Goal: Task Accomplishment & Management: Use online tool/utility

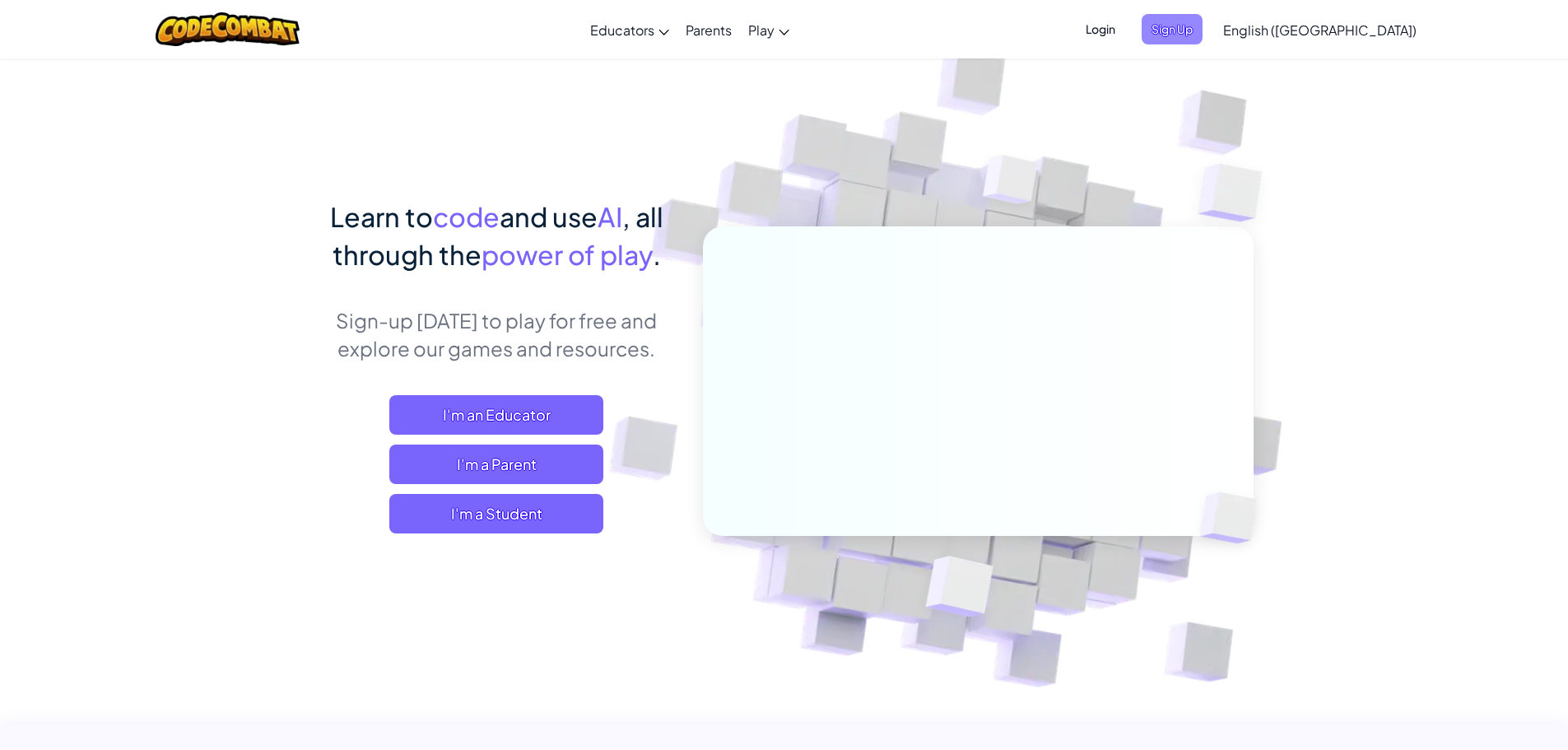
click at [1202, 33] on span "Sign Up" at bounding box center [1172, 28] width 61 height 30
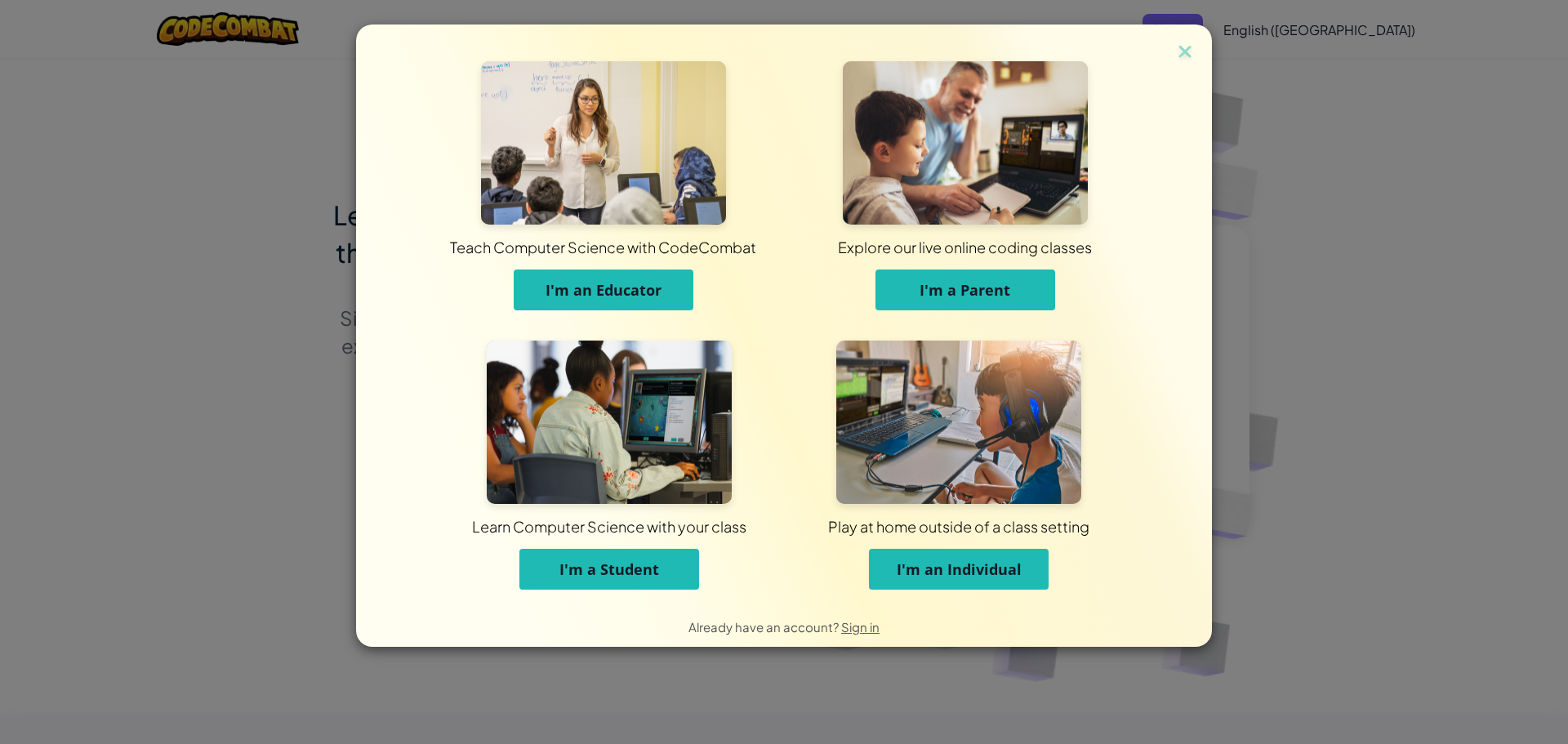
click at [593, 571] on span "I'm a Student" at bounding box center [609, 570] width 99 height 20
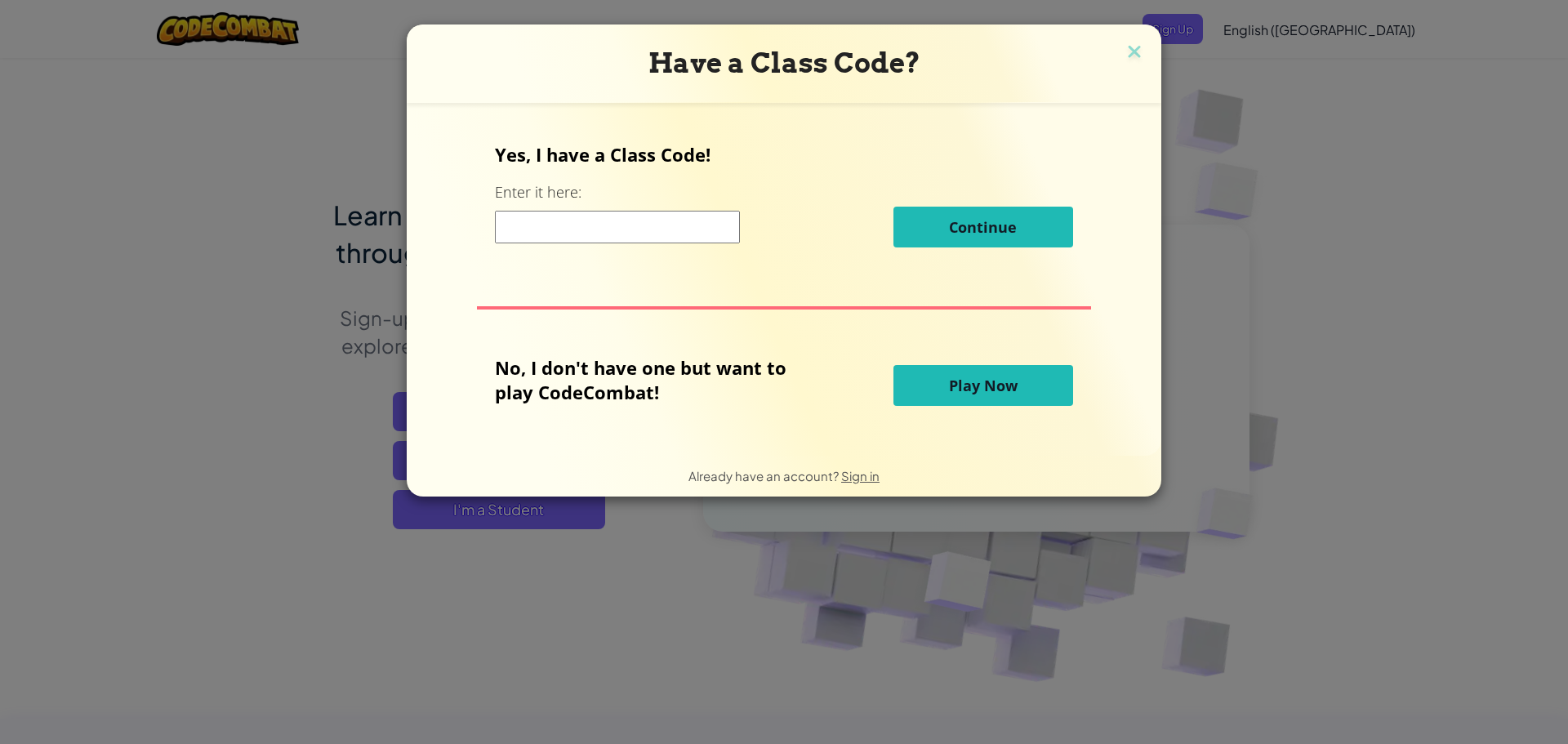
click at [673, 240] on input at bounding box center [617, 227] width 245 height 33
paste input "FindBellStep"
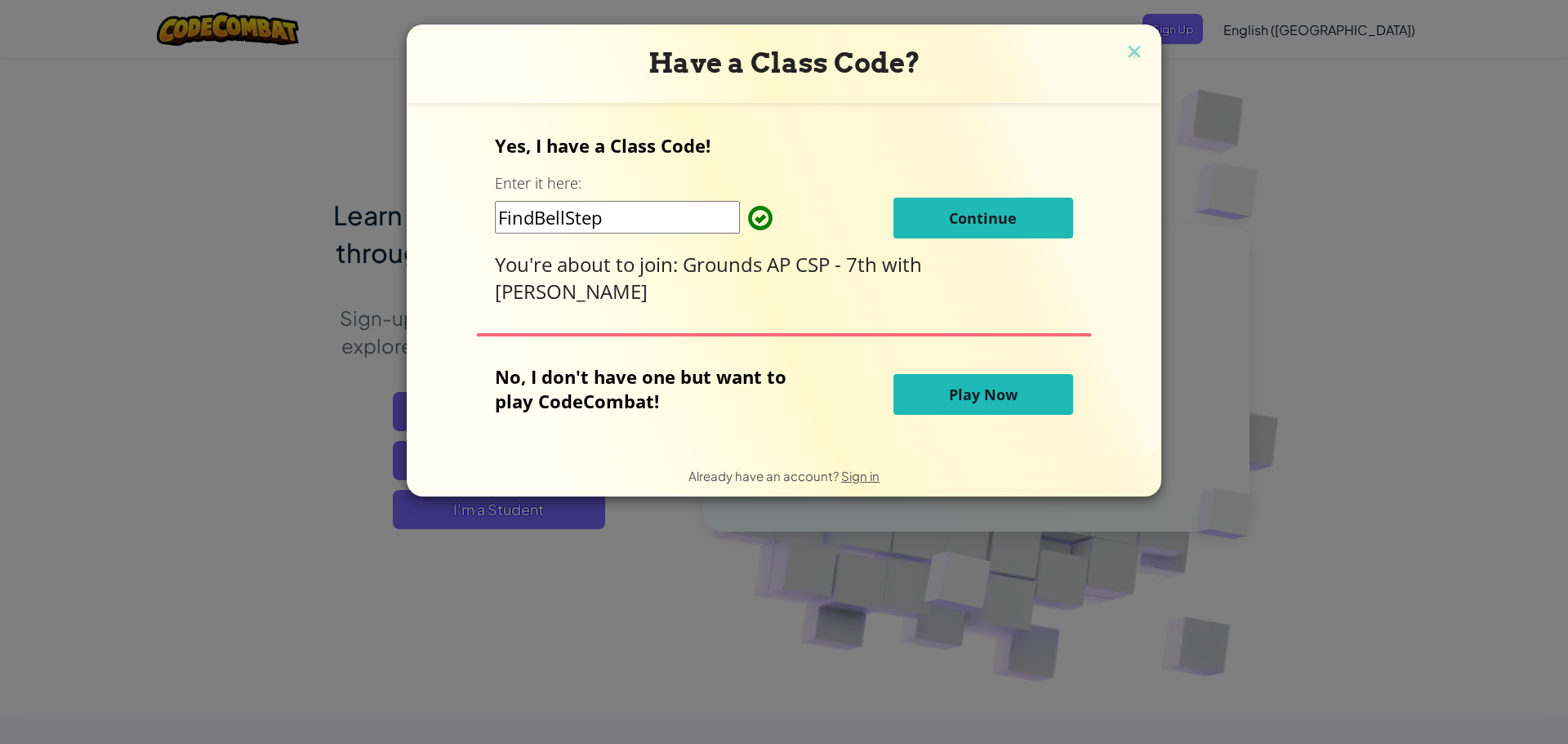
type input "FindBellStep"
click at [984, 219] on span "Continue" at bounding box center [982, 218] width 68 height 20
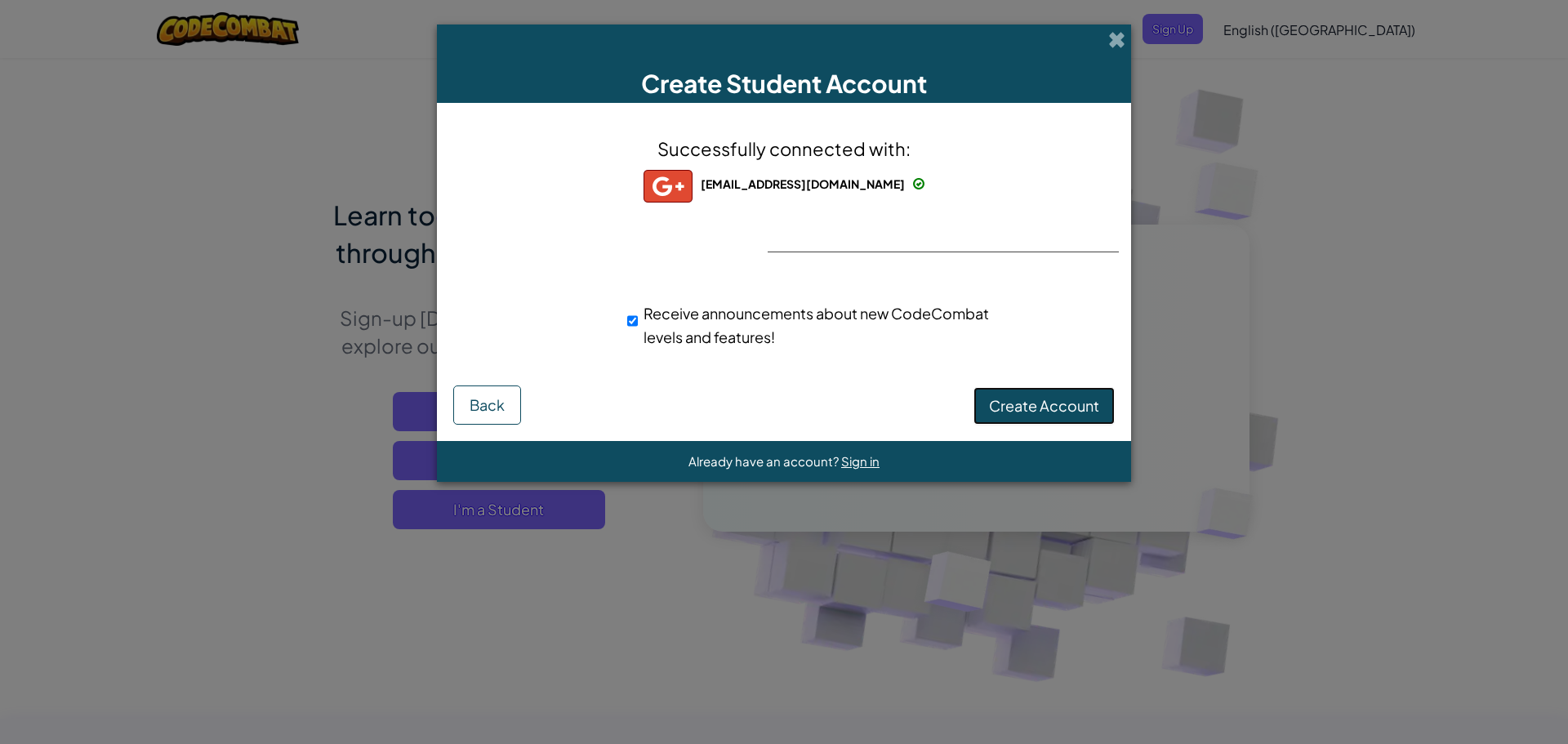
click at [997, 403] on span "Create Account" at bounding box center [1044, 405] width 110 height 19
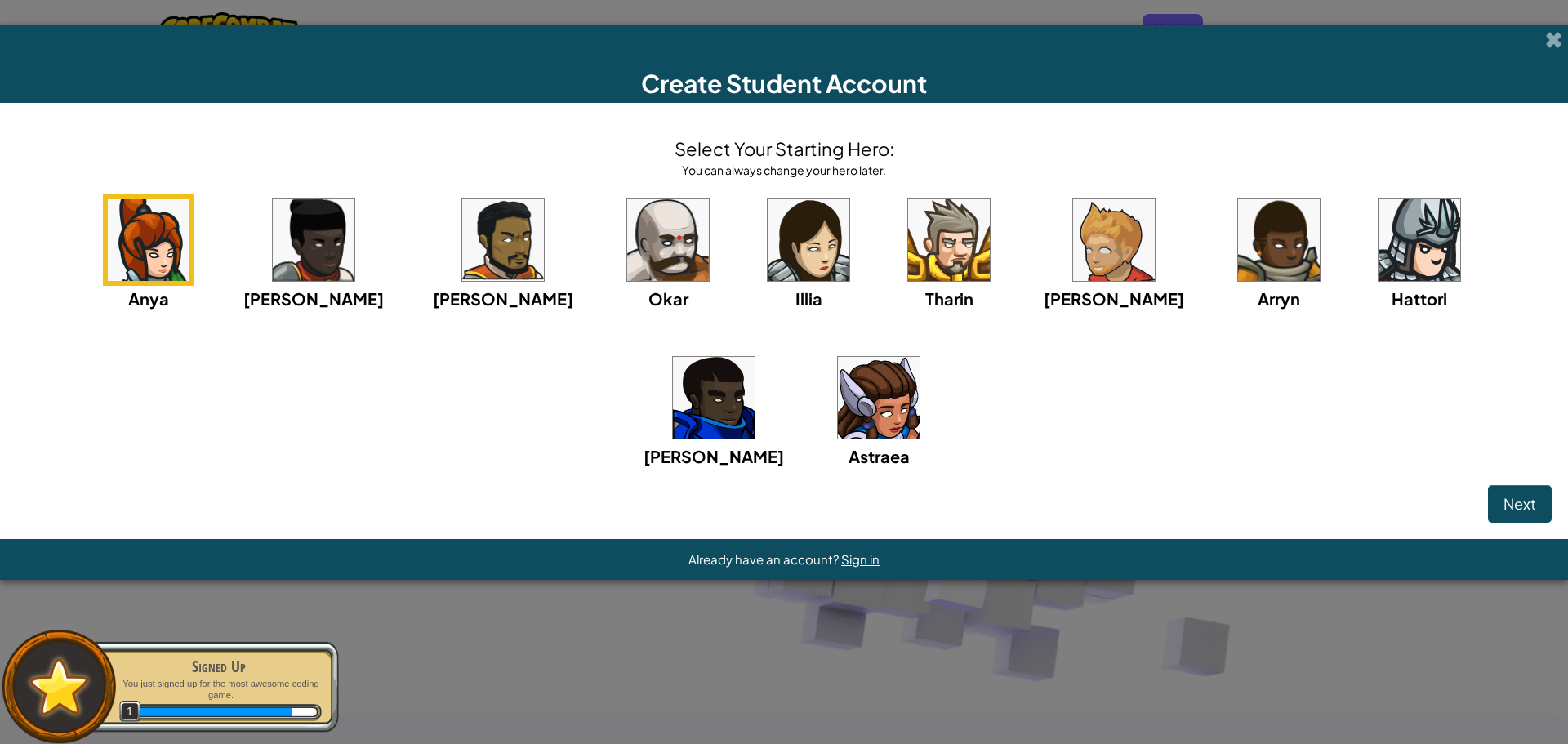
click at [833, 441] on div "Astraea" at bounding box center [878, 410] width 91 height 117
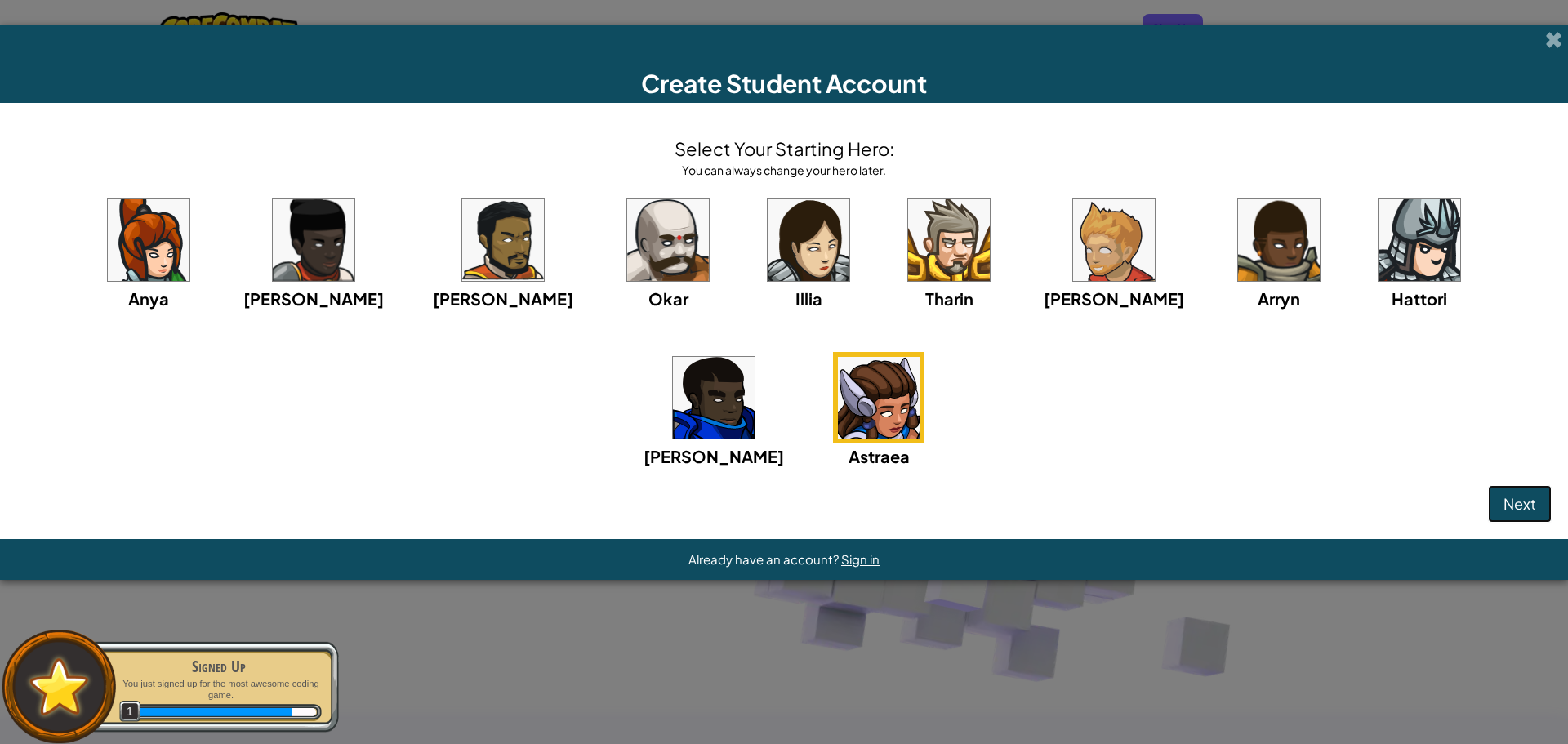
click at [1522, 511] on span "Next" at bounding box center [1520, 503] width 33 height 19
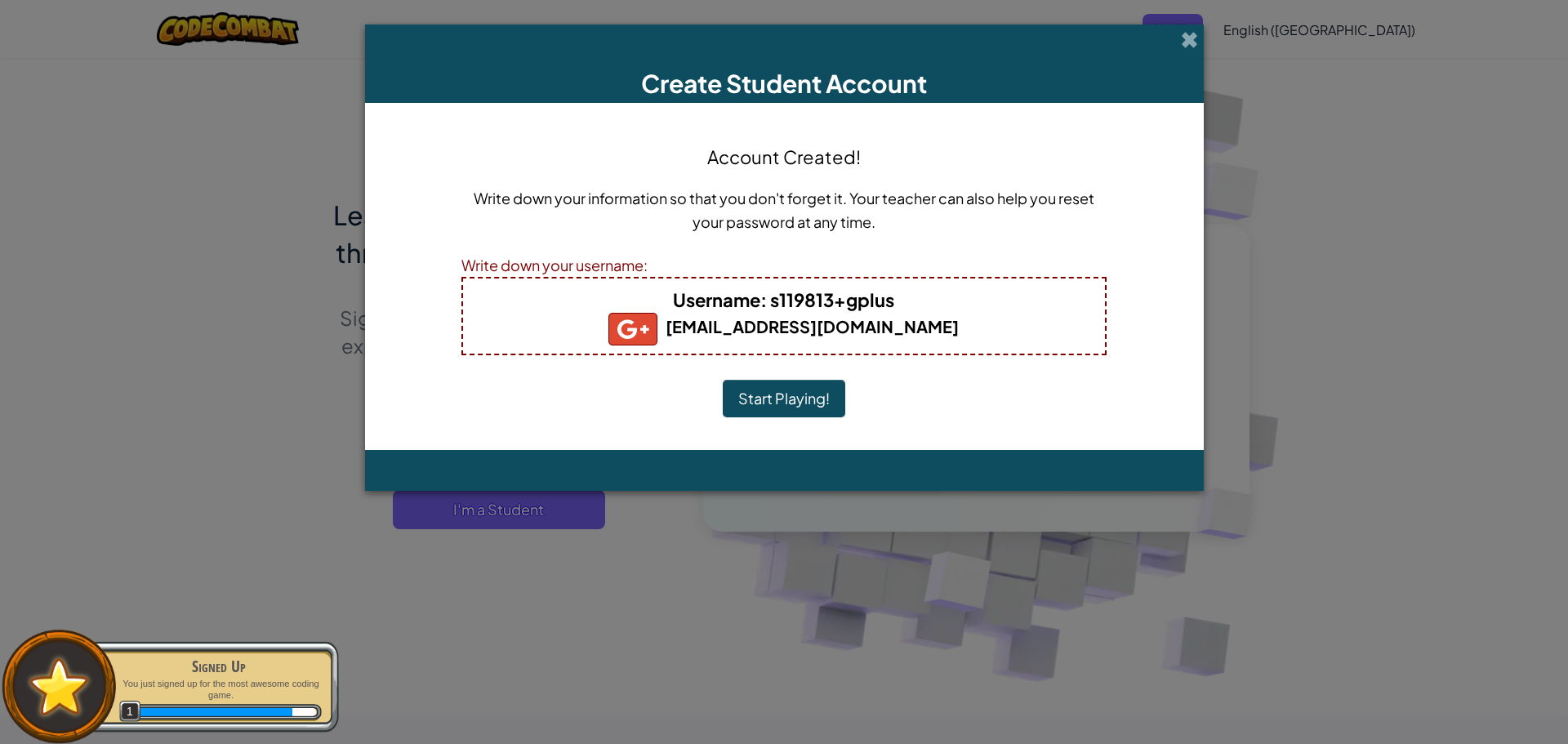
click at [771, 295] on b "Username : s119813+gplus" at bounding box center [783, 299] width 222 height 23
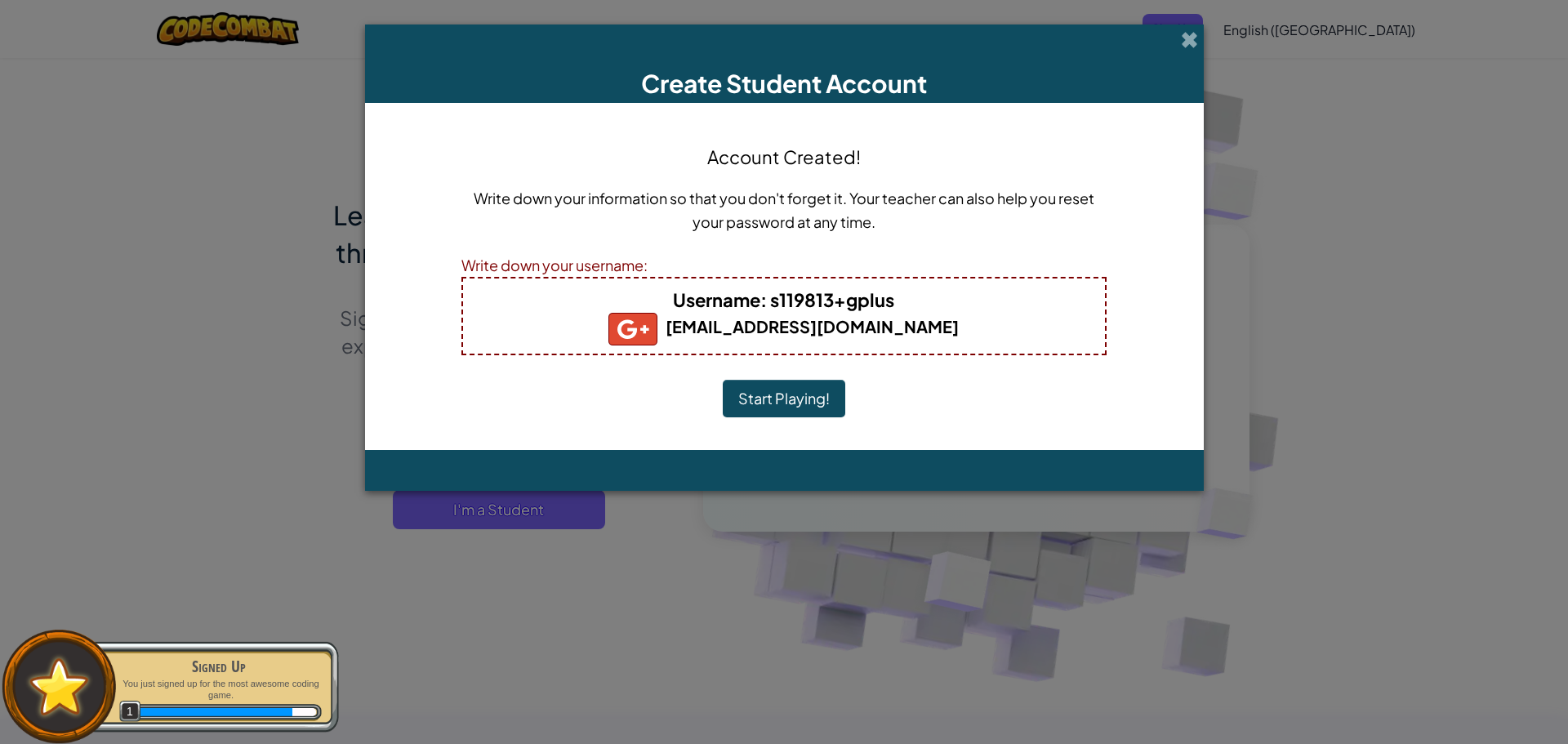
click at [1025, 333] on h5 "[EMAIL_ADDRESS][DOMAIN_NAME]" at bounding box center [784, 329] width 609 height 33
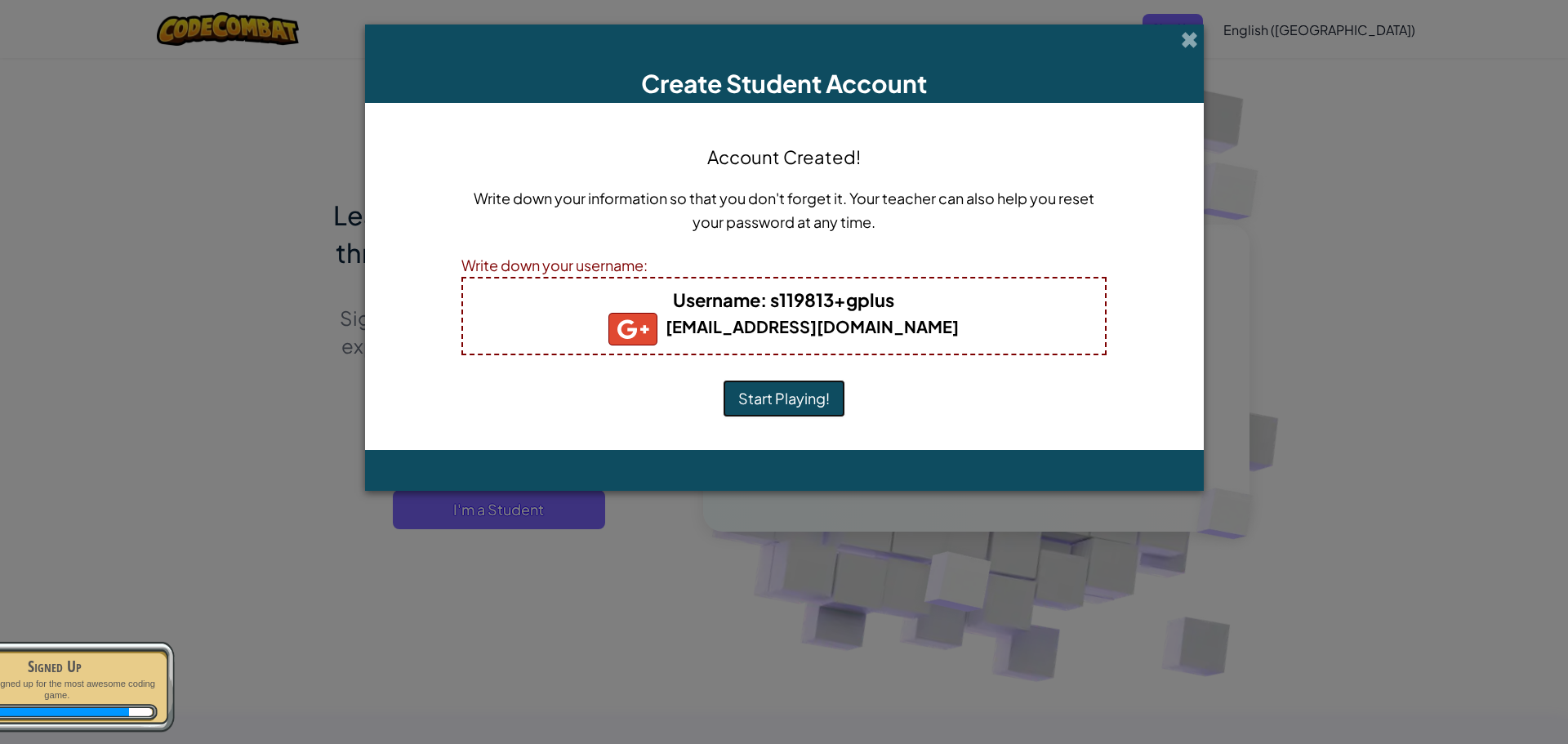
click at [801, 397] on button "Start Playing!" at bounding box center [783, 399] width 122 height 38
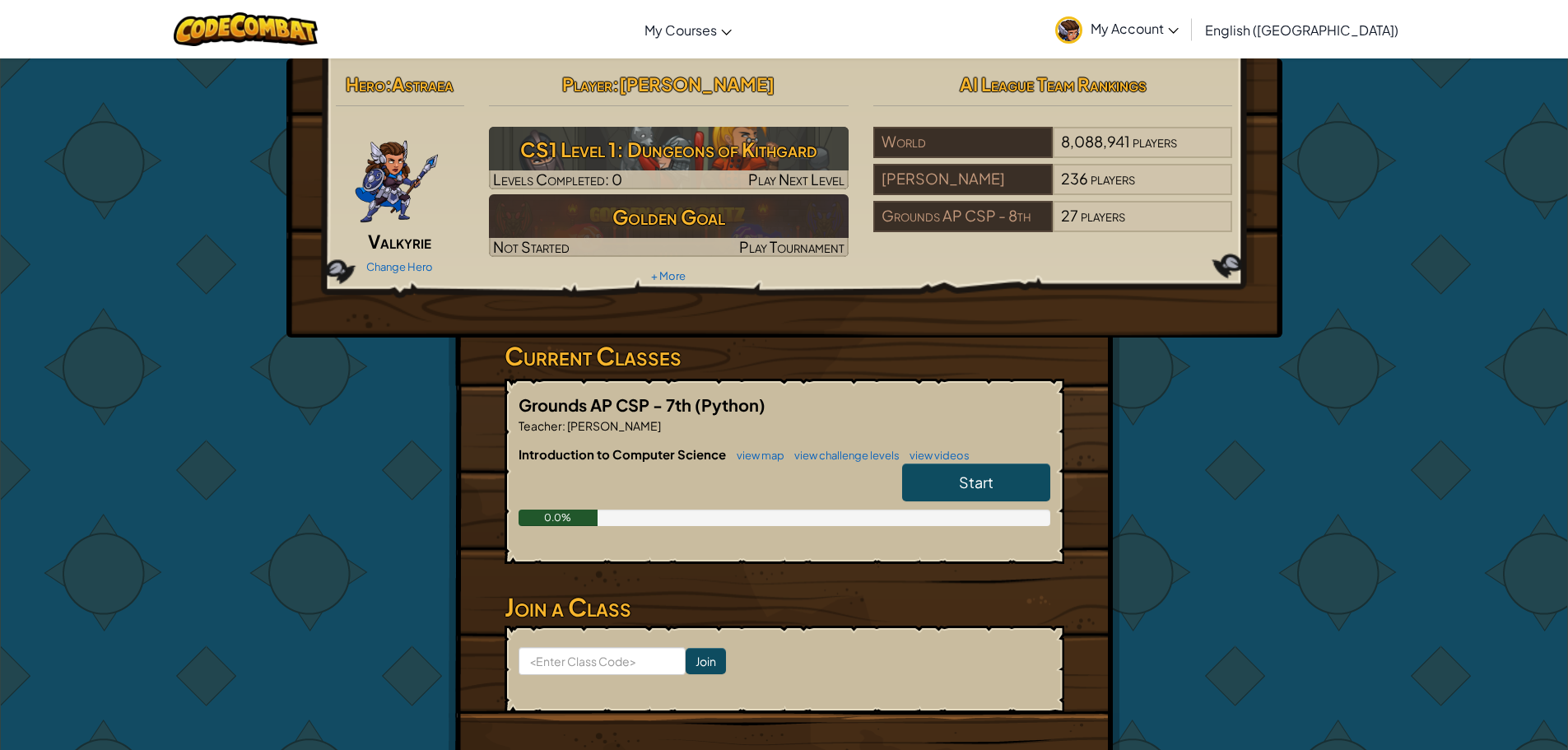
click at [986, 497] on link "Start" at bounding box center [976, 482] width 149 height 38
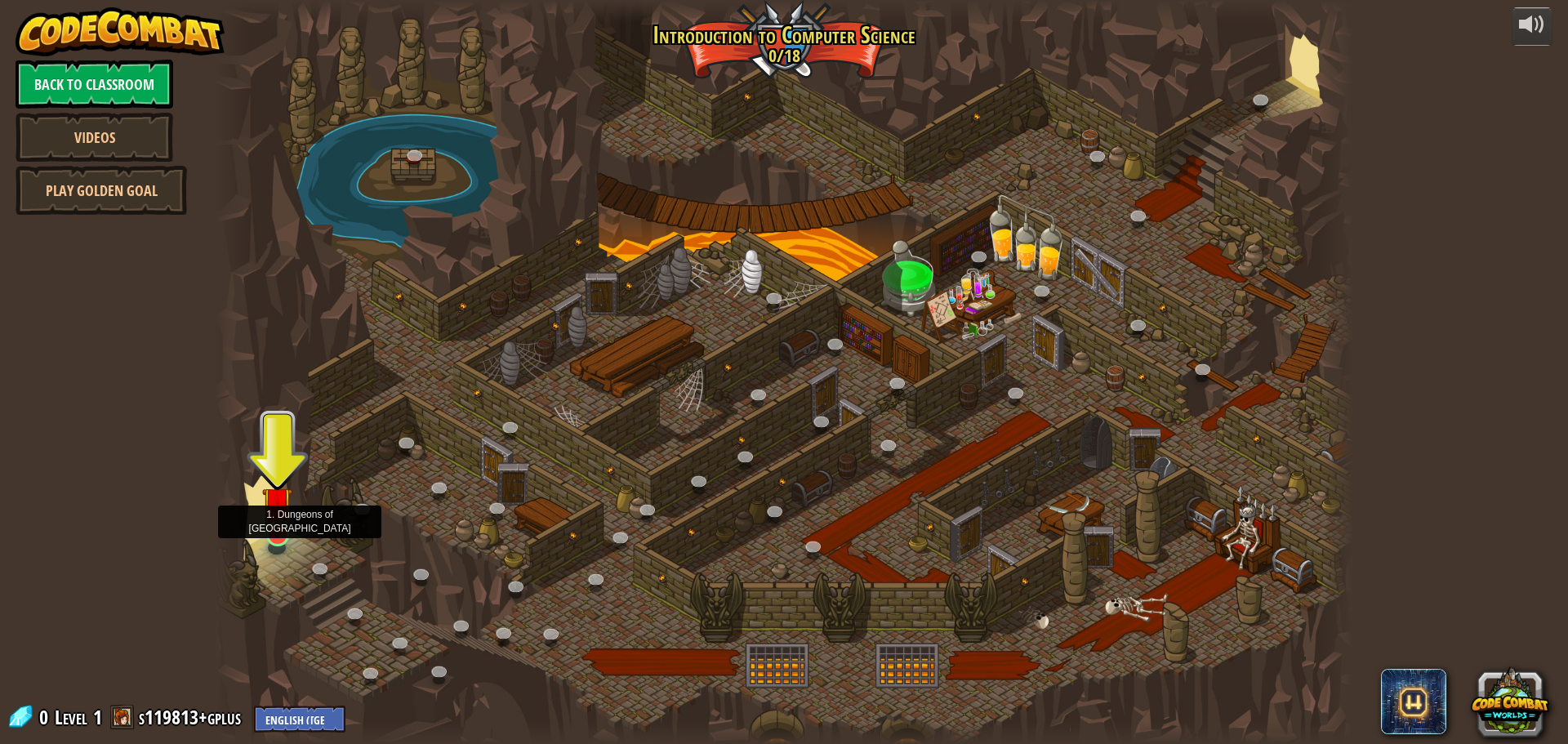
click at [282, 523] on img at bounding box center [277, 502] width 30 height 70
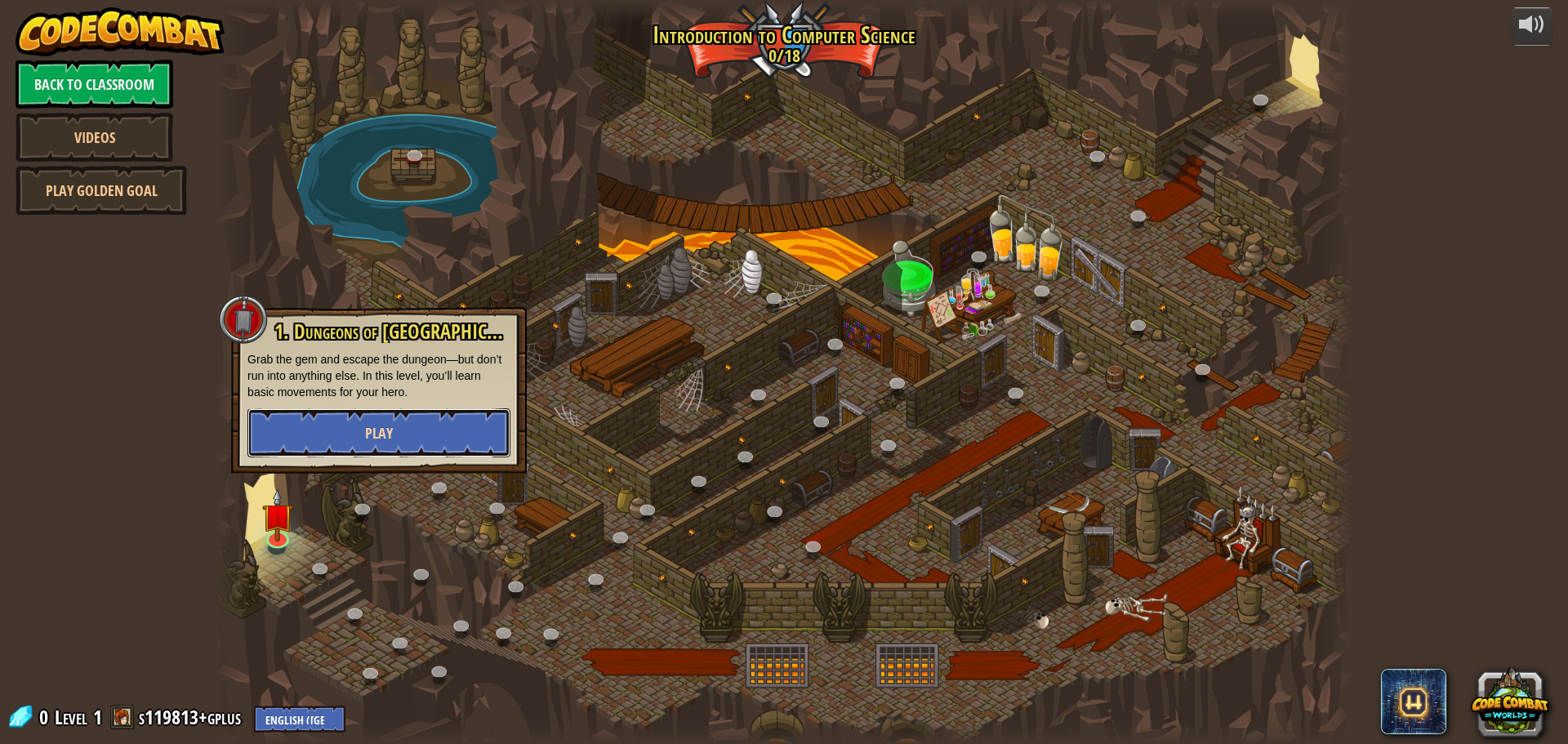
click at [358, 438] on button "Play" at bounding box center [379, 433] width 263 height 49
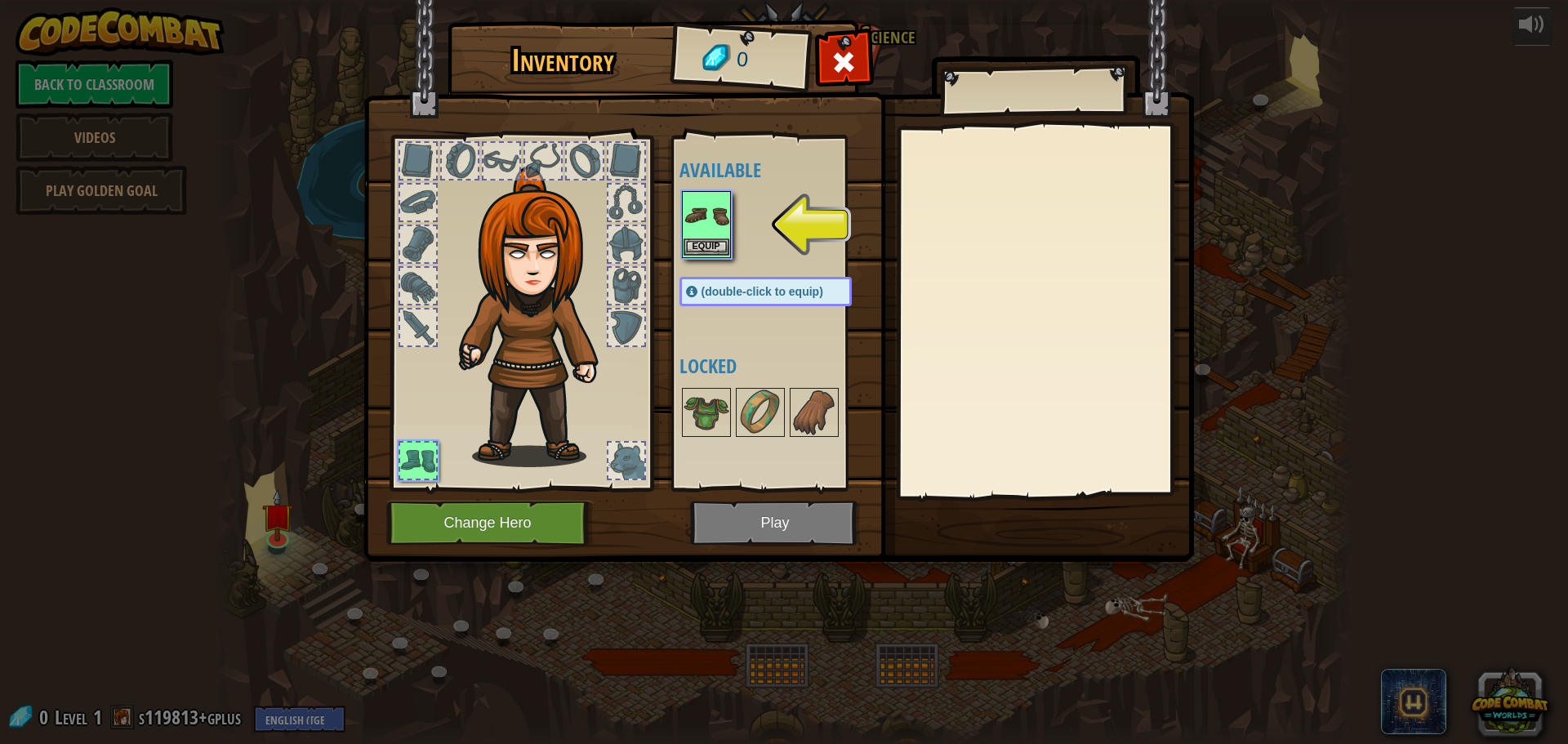
click at [691, 238] on img at bounding box center [706, 215] width 46 height 46
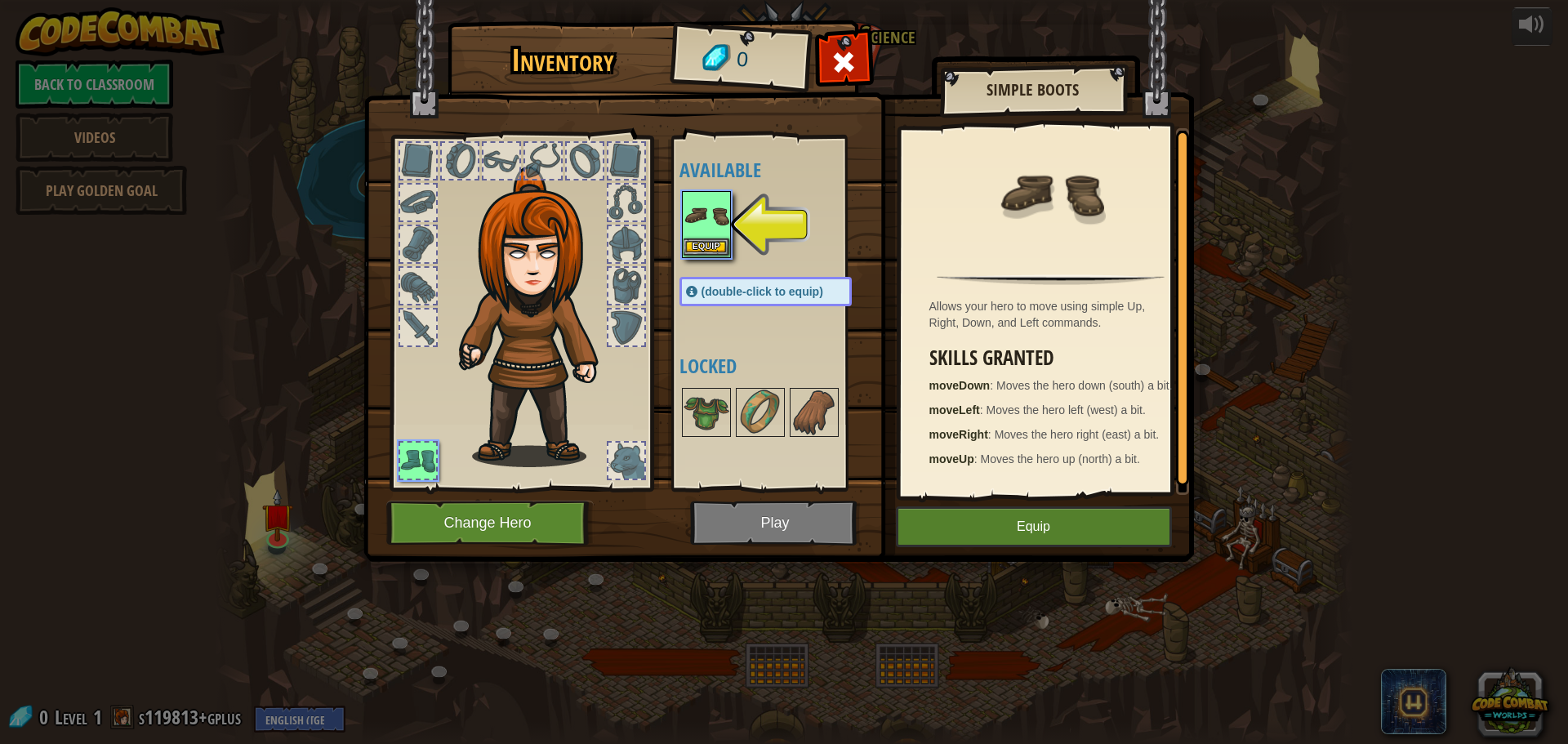
click at [709, 237] on img at bounding box center [706, 215] width 46 height 46
click at [985, 525] on button "Equip" at bounding box center [1034, 526] width 276 height 41
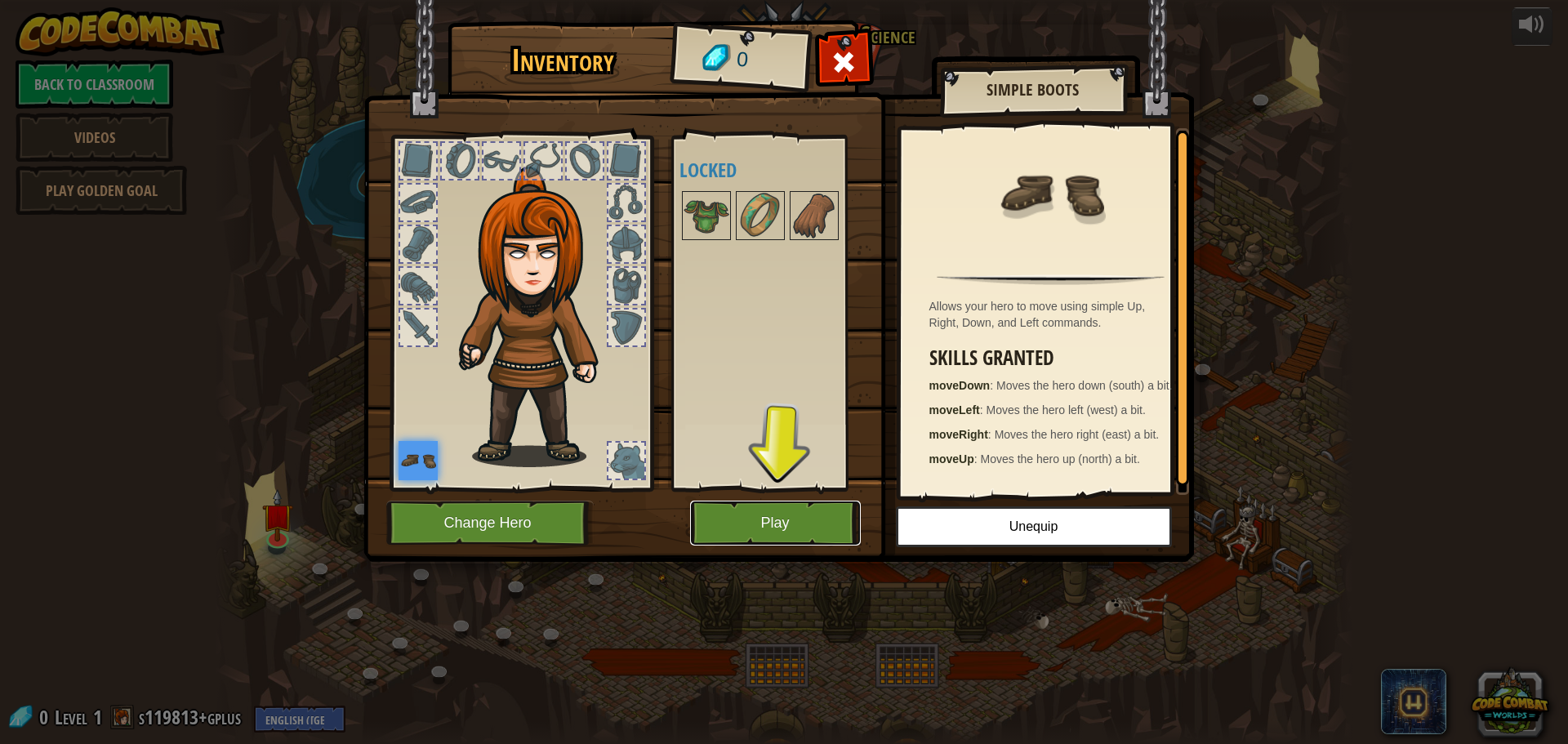
click at [752, 527] on button "Play" at bounding box center [775, 523] width 171 height 45
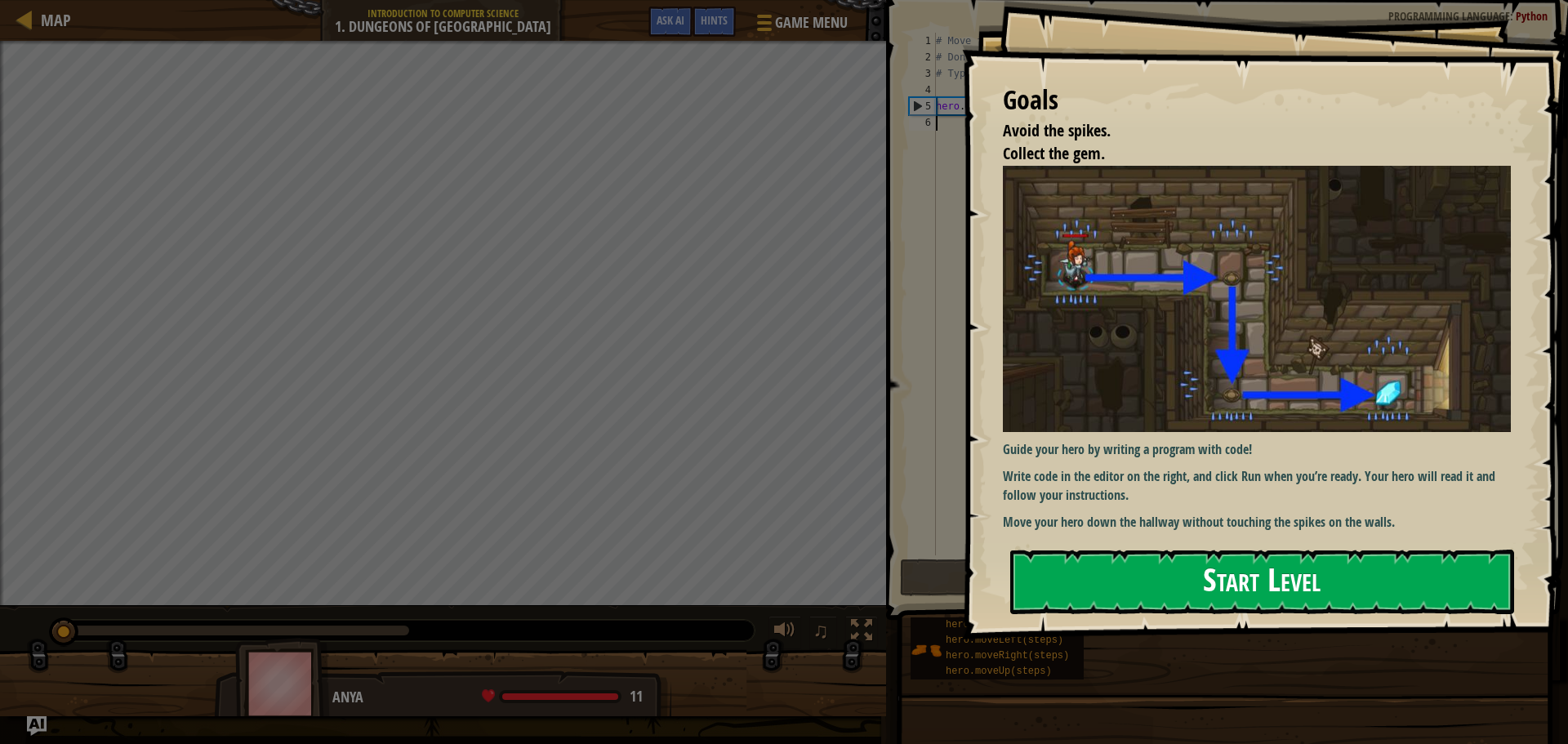
click at [1220, 590] on button "Start Level" at bounding box center [1261, 581] width 504 height 64
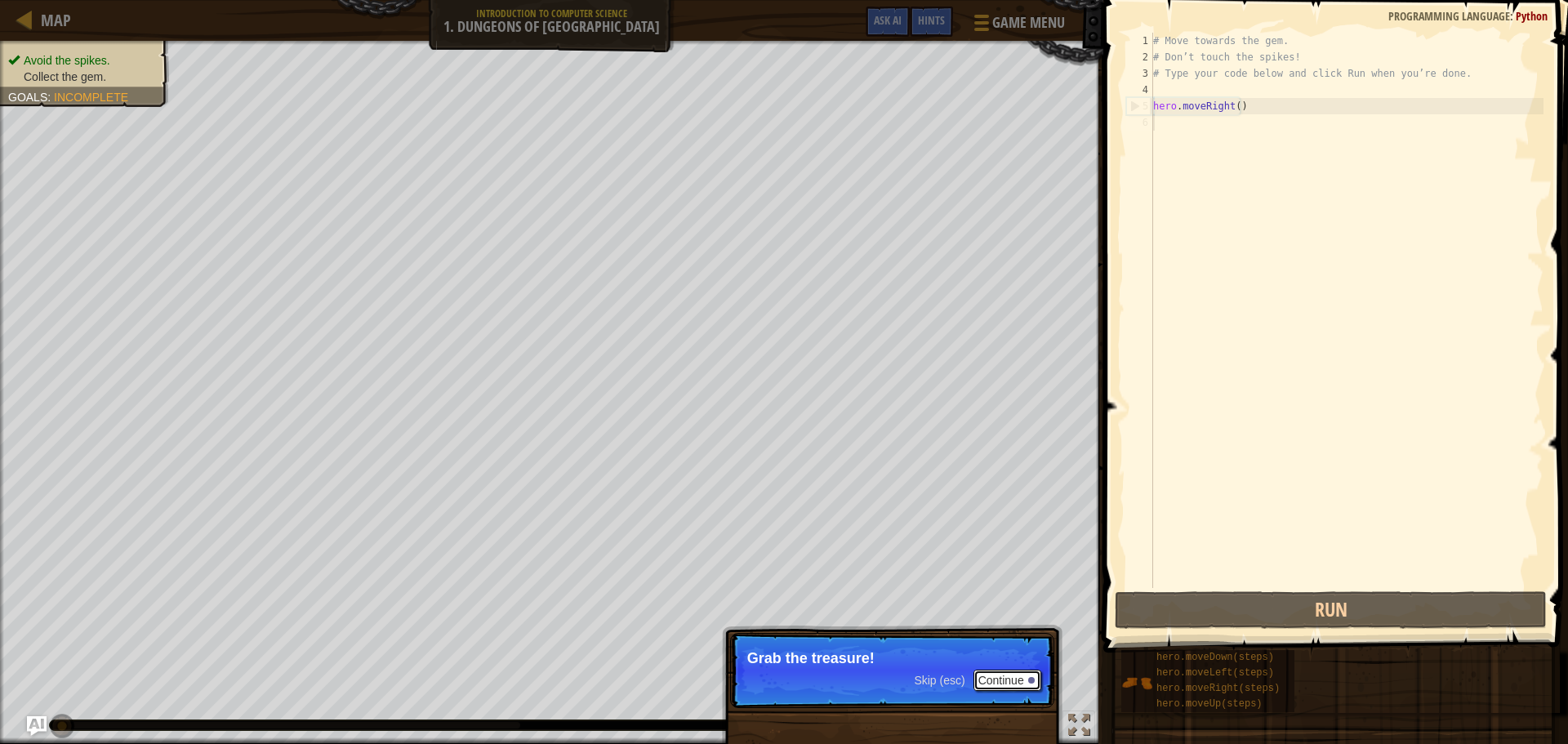
click at [984, 683] on button "Continue" at bounding box center [1007, 680] width 68 height 21
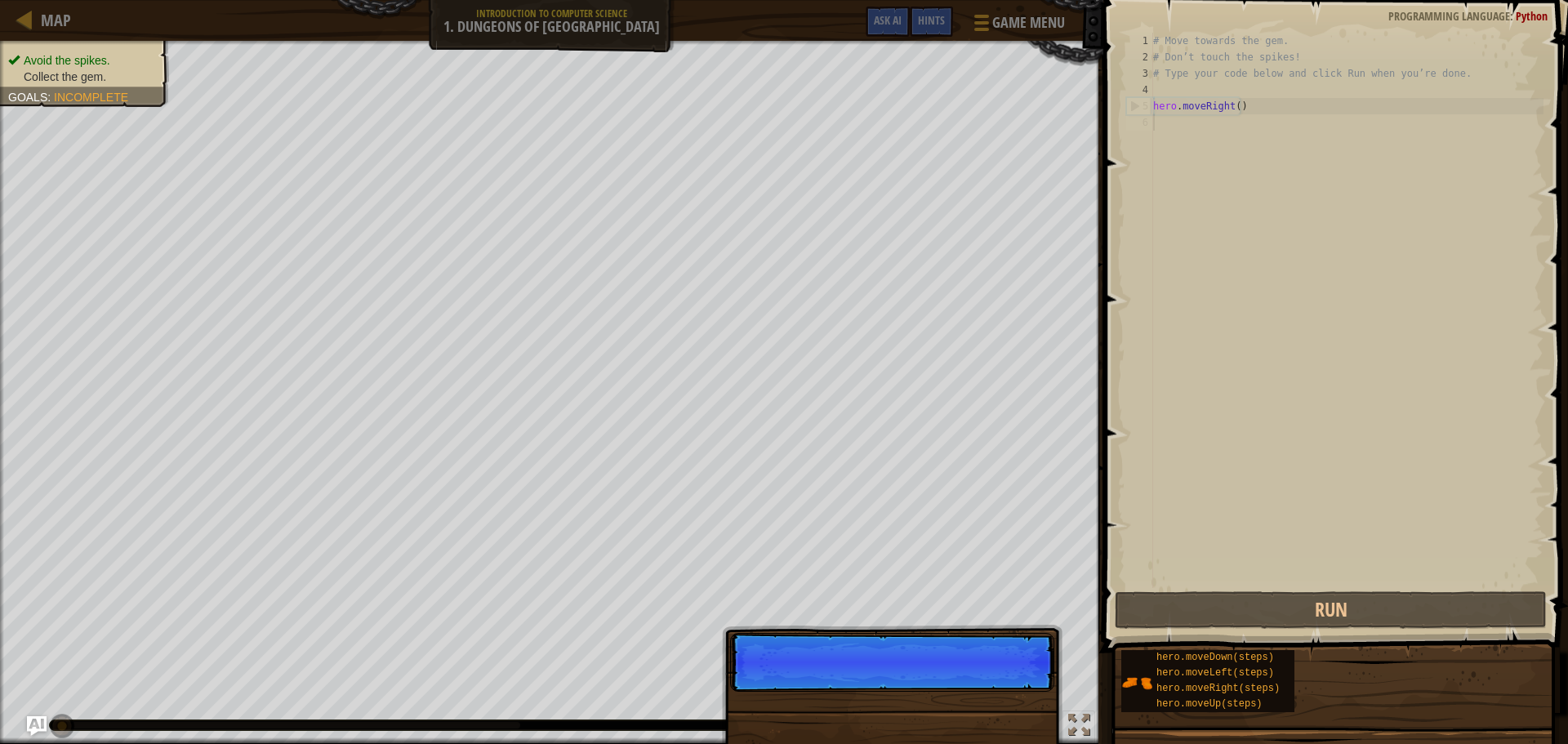
scroll to position [7, 0]
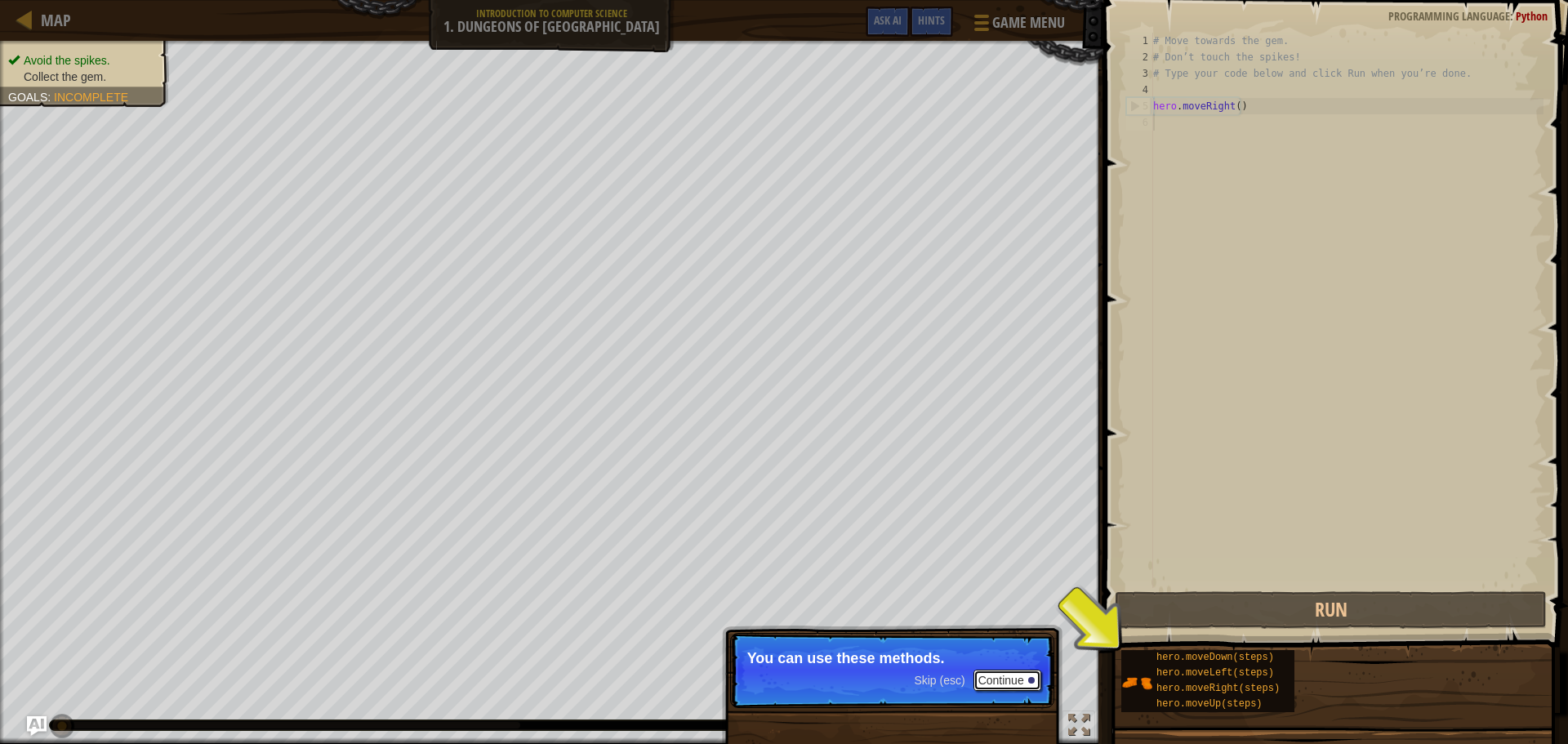
click at [985, 682] on button "Continue" at bounding box center [1007, 680] width 68 height 21
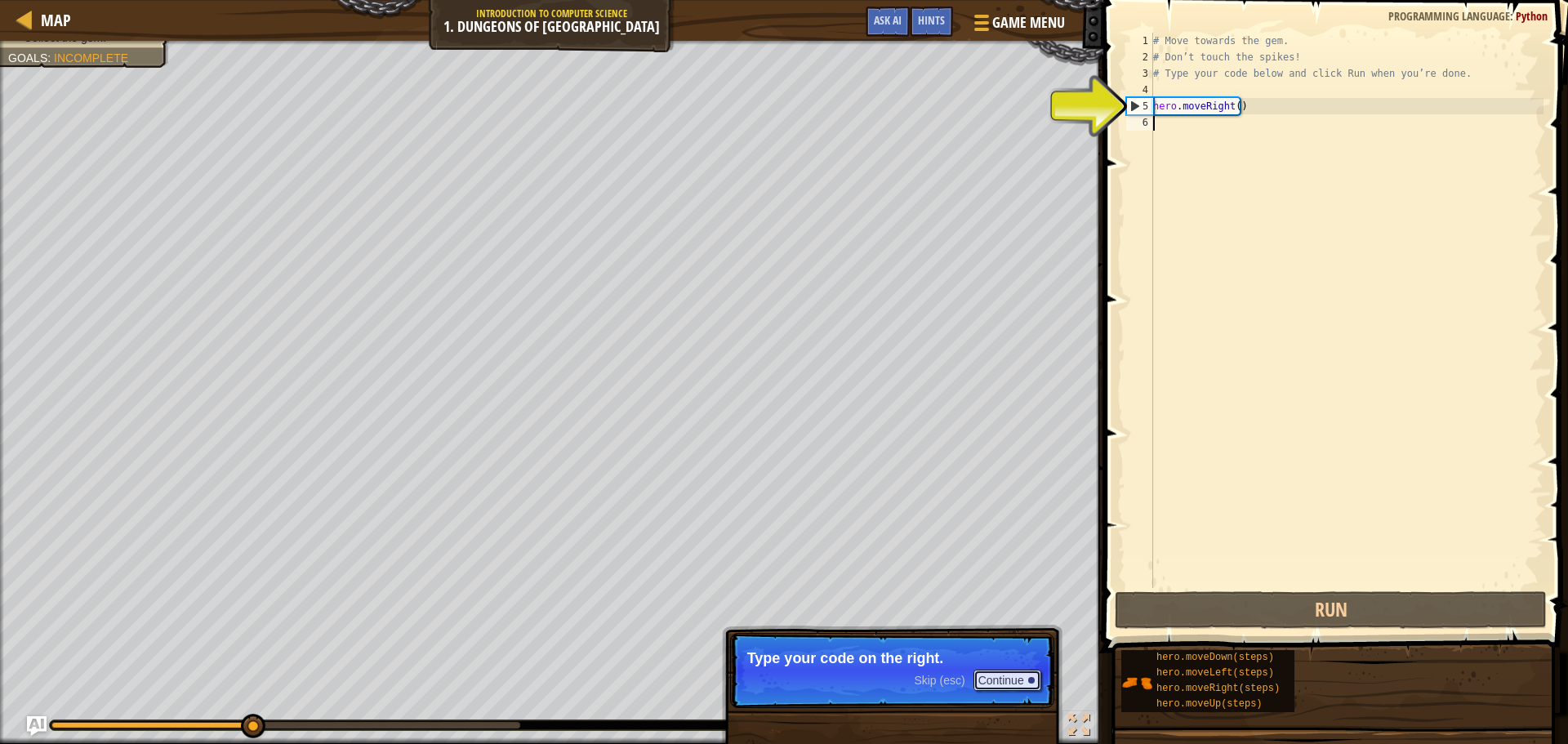
click at [985, 682] on button "Continue" at bounding box center [1007, 680] width 68 height 21
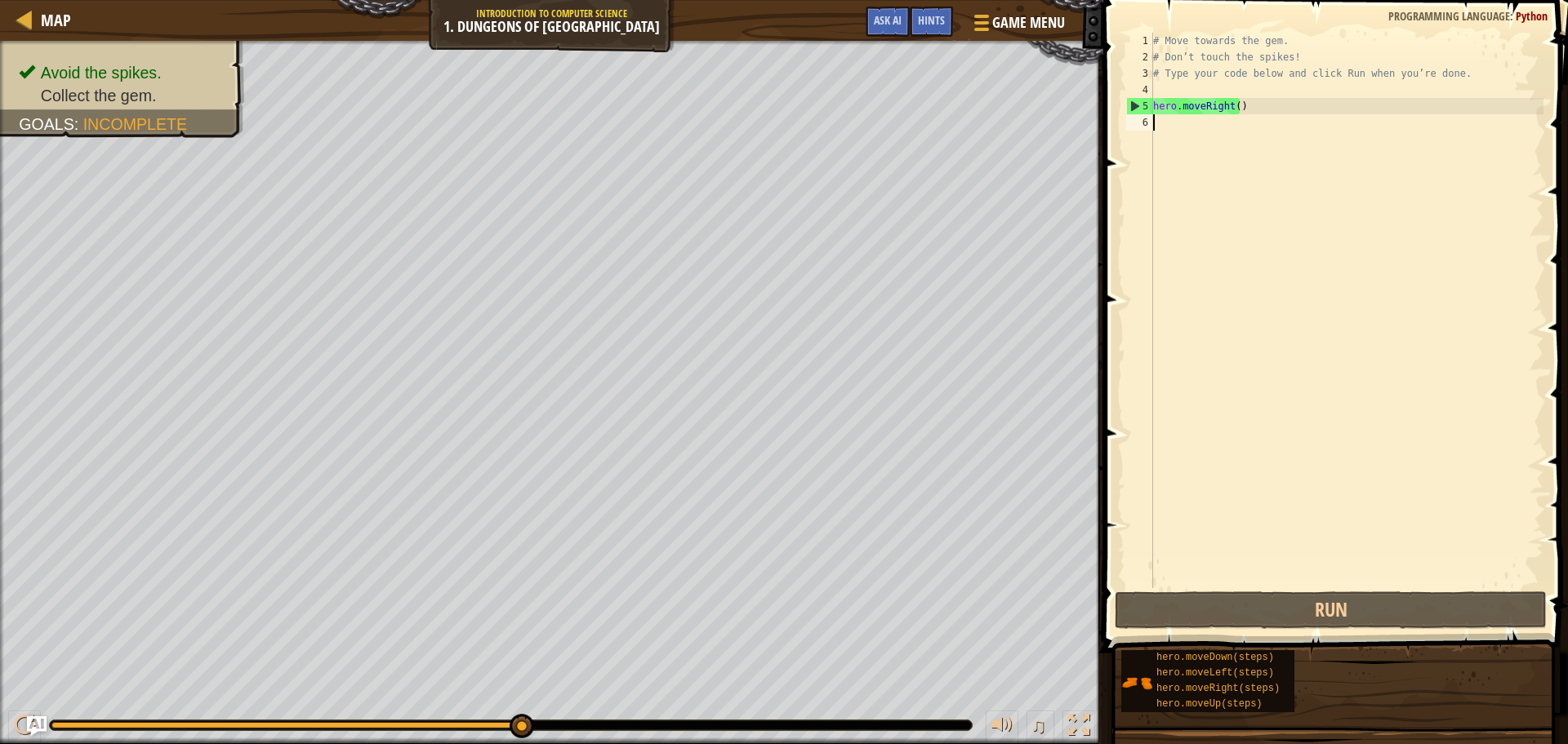
click at [1280, 225] on div "# Move towards the gem. # Don’t touch the spikes! # Type your code below and cl…" at bounding box center [1346, 326] width 393 height 588
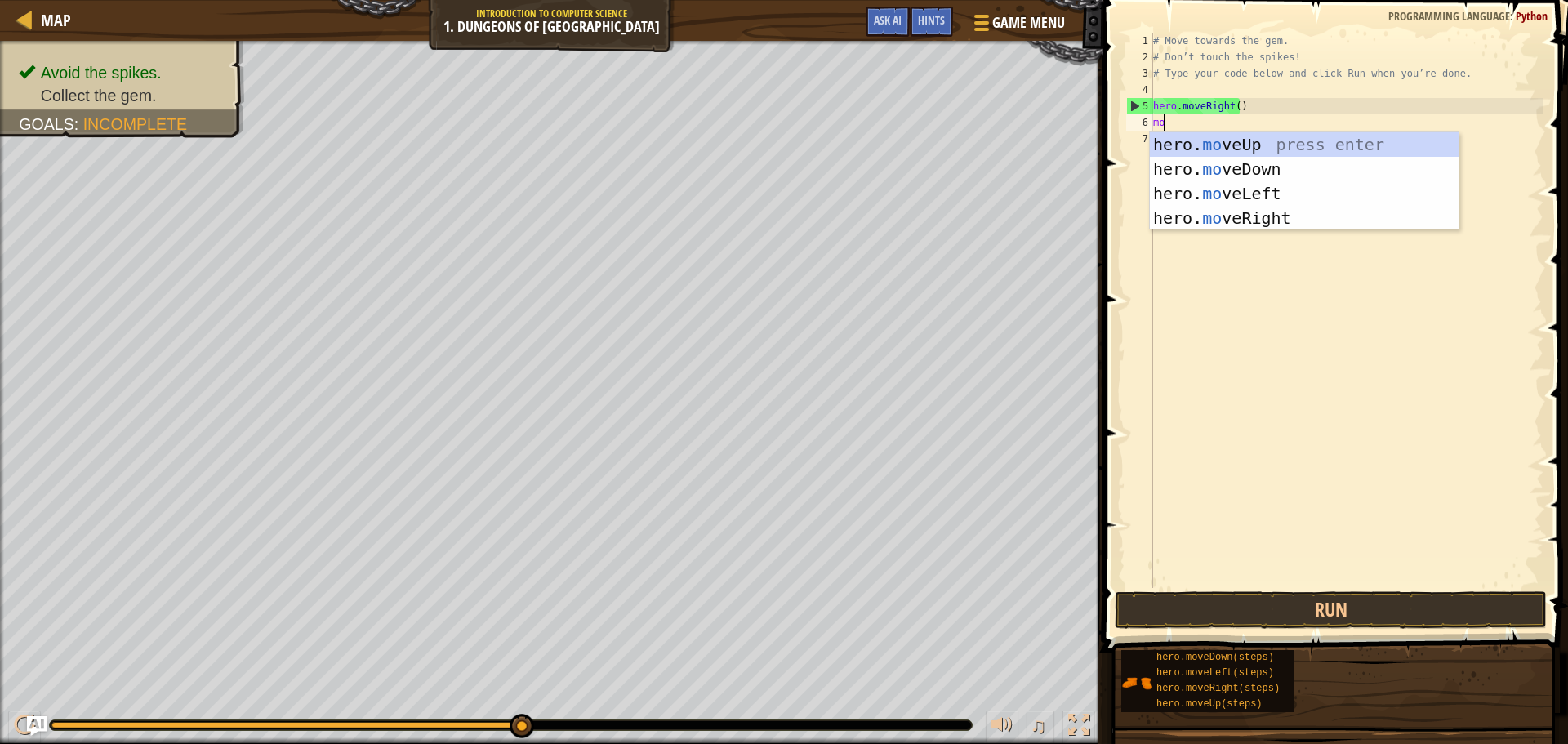
type textarea "mov"
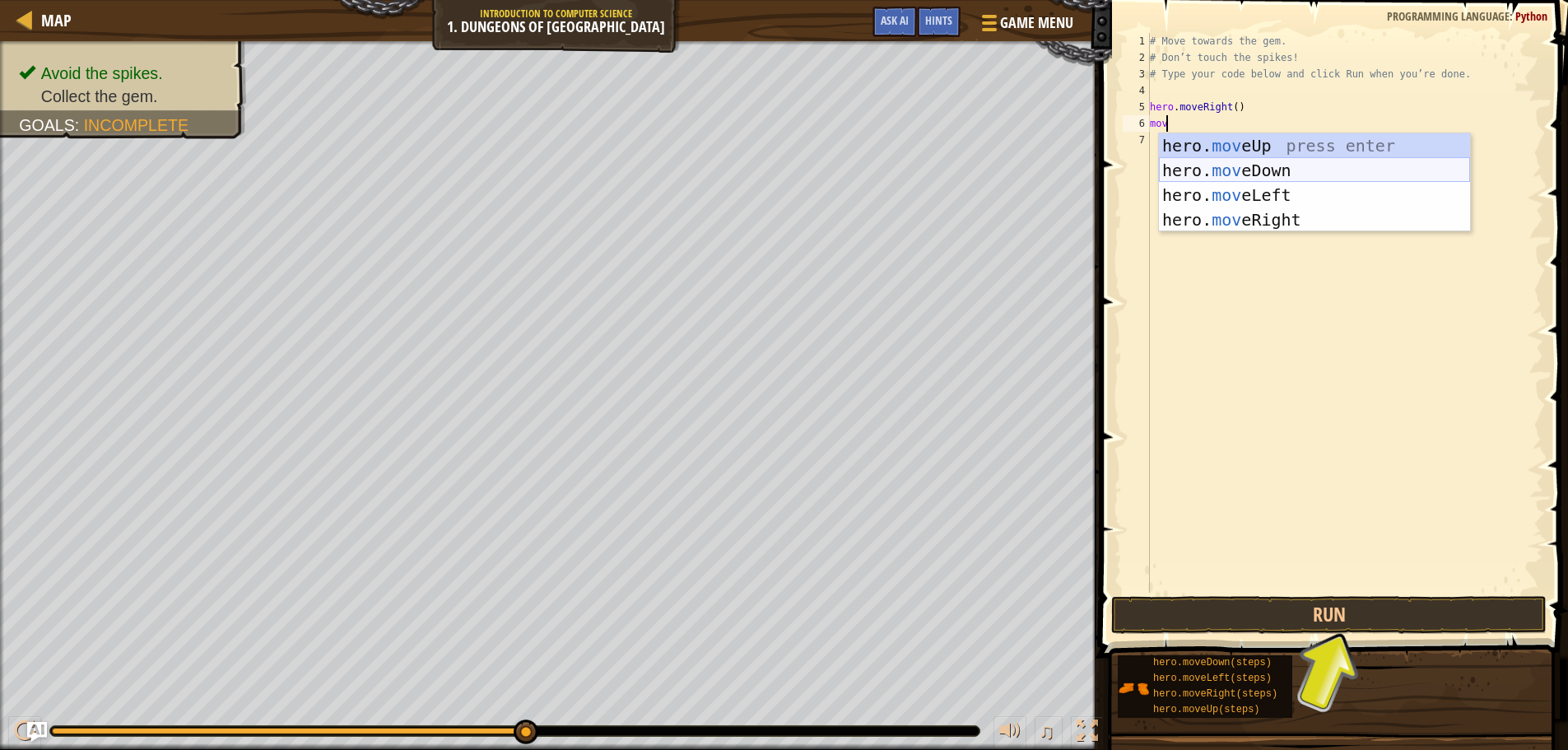
click at [1243, 167] on div "hero. mov eUp press enter hero. mov eDown press enter hero. mov eLeft press ent…" at bounding box center [1315, 207] width 311 height 149
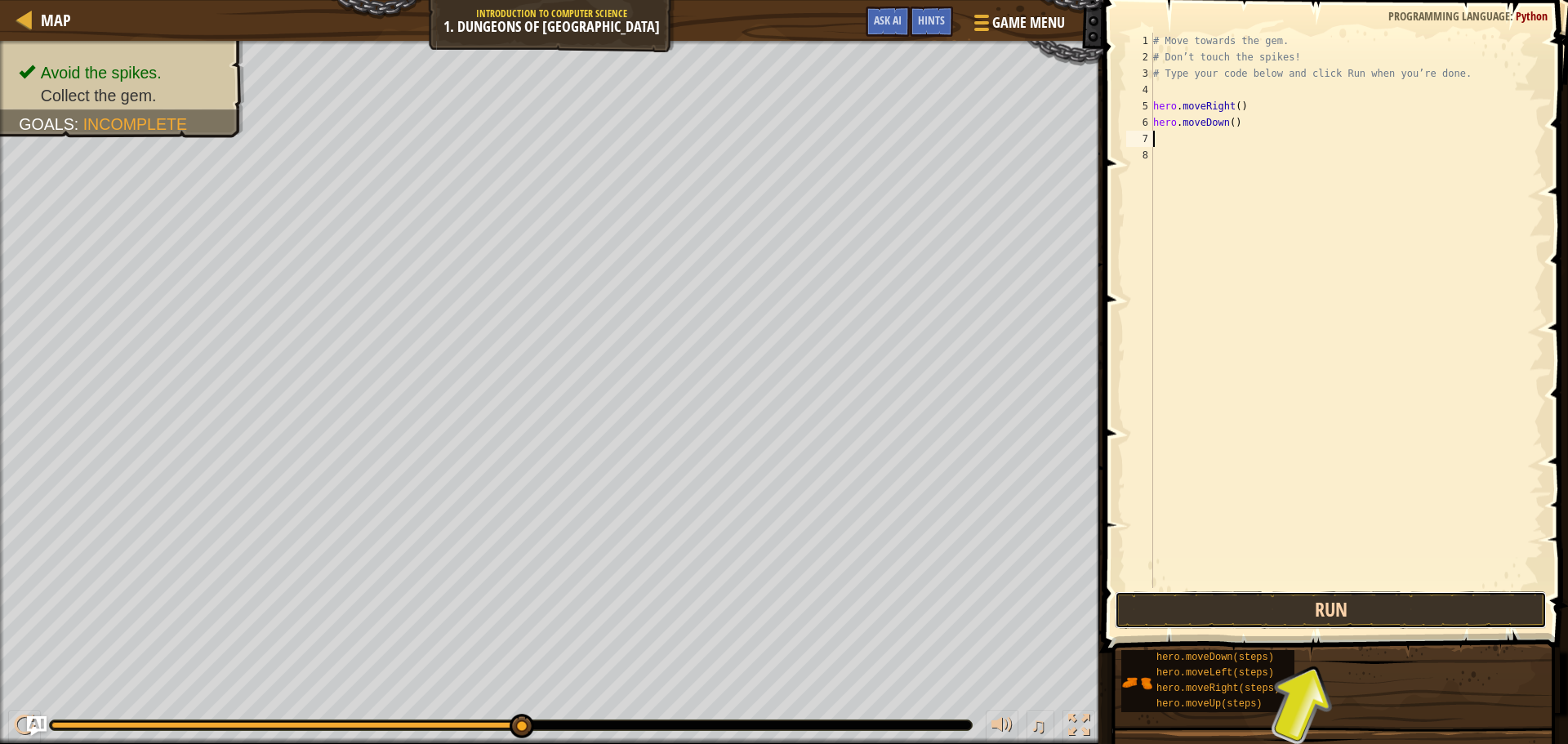
click at [1364, 611] on button "Run" at bounding box center [1331, 610] width 432 height 38
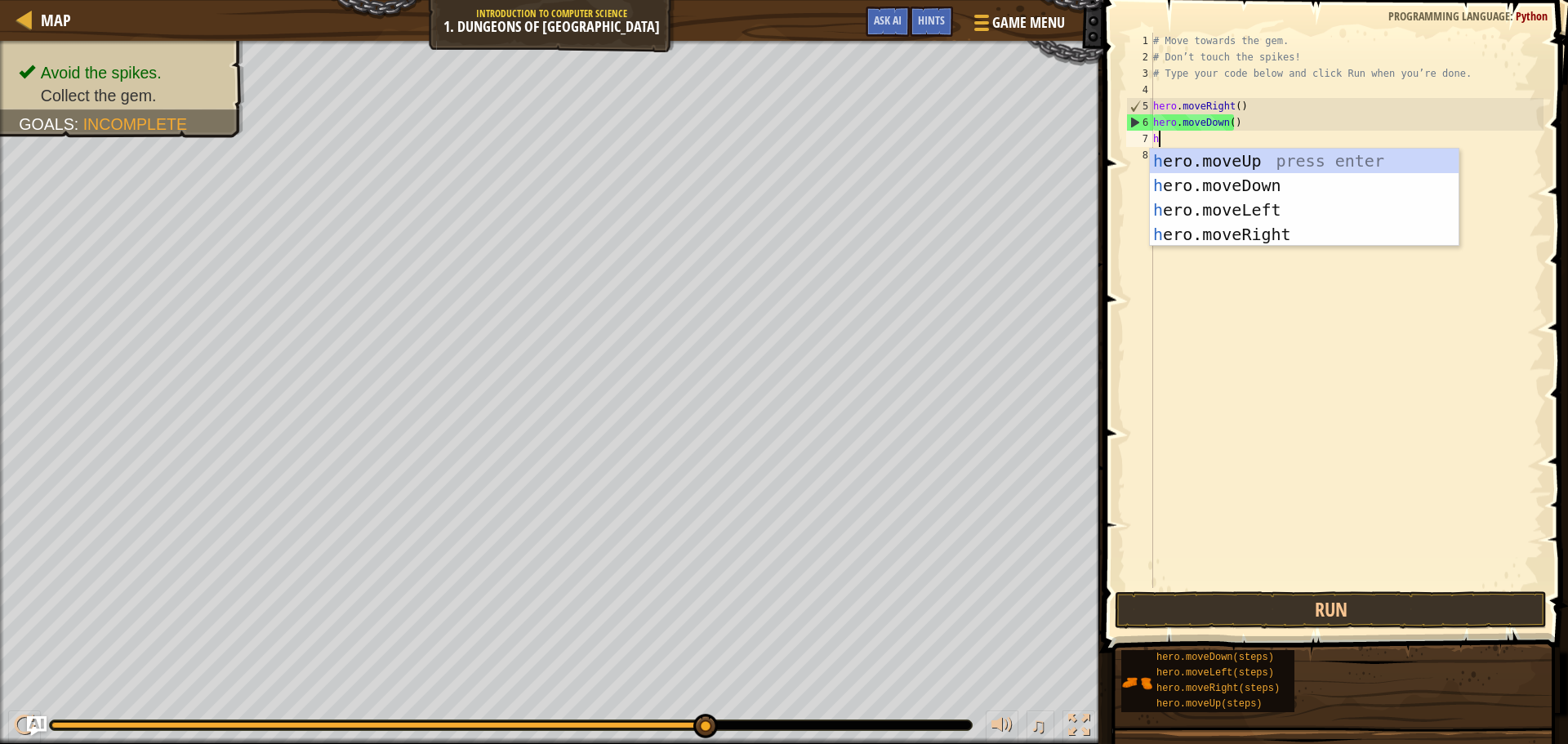
type textarea "he"
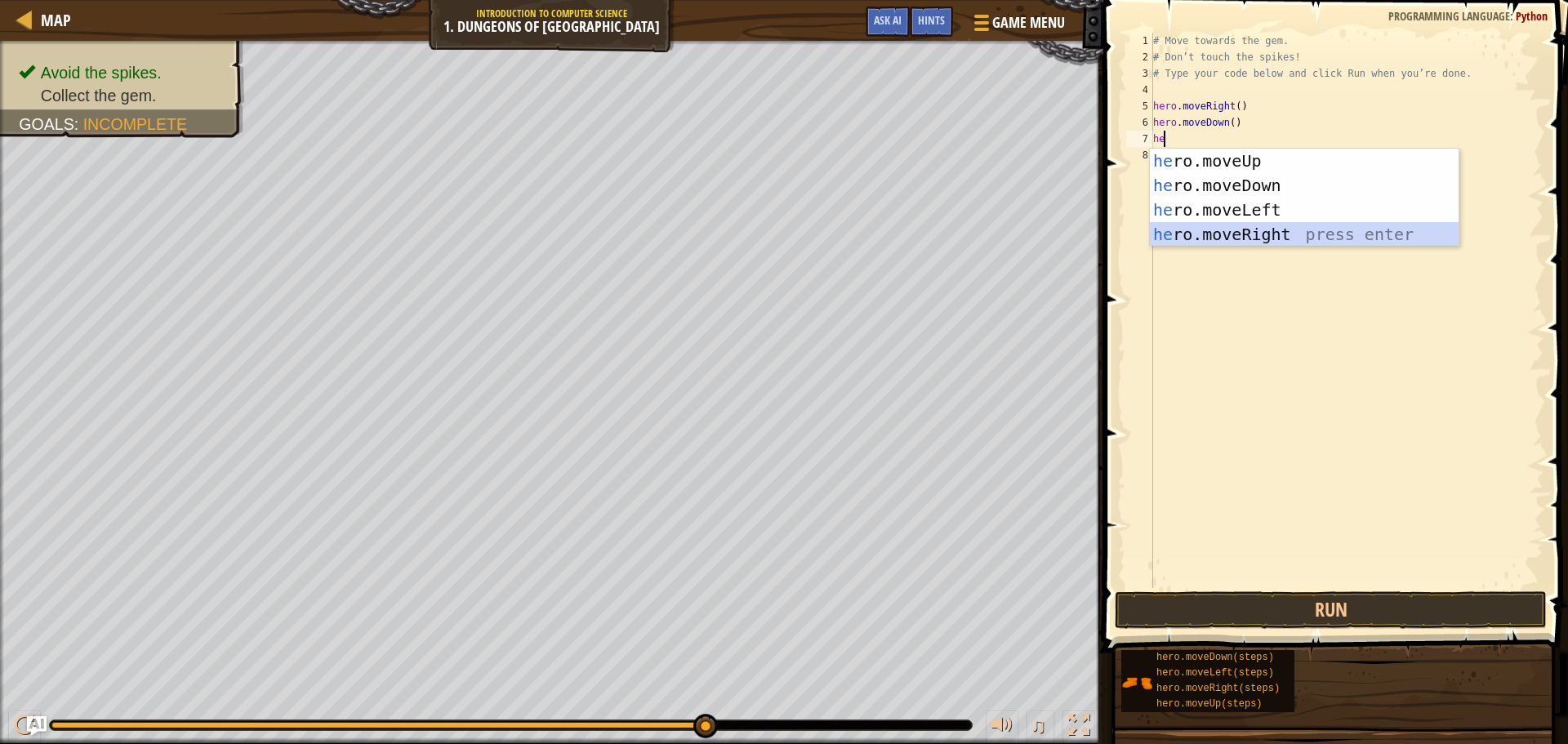
drag, startPoint x: 1223, startPoint y: 229, endPoint x: 1241, endPoint y: 246, distance: 24.8
click at [1224, 229] on div "he ro.moveUp press enter he ro.moveDown press enter he ro.moveLeft press enter …" at bounding box center [1304, 221] width 308 height 147
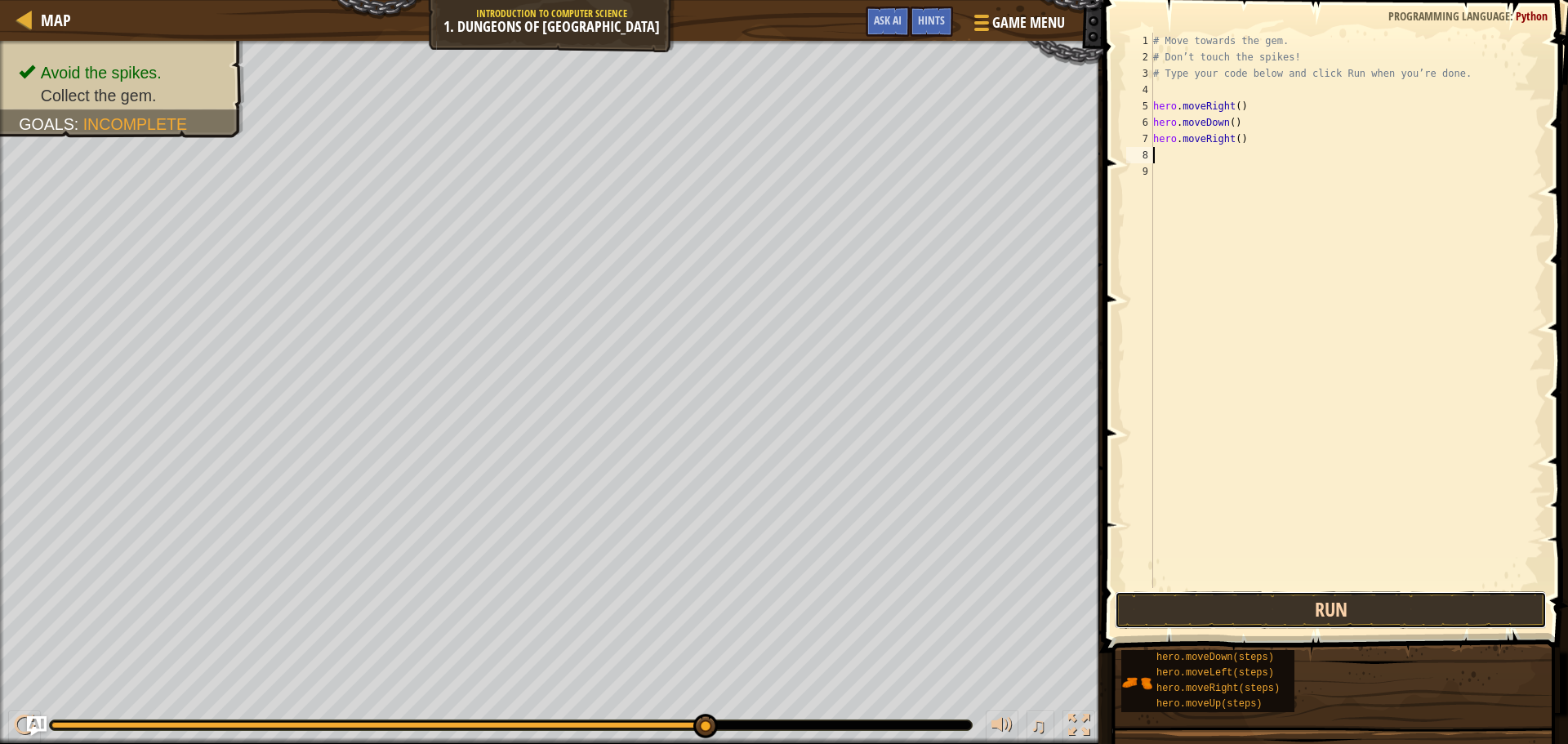
click at [1364, 609] on button "Run" at bounding box center [1331, 610] width 432 height 38
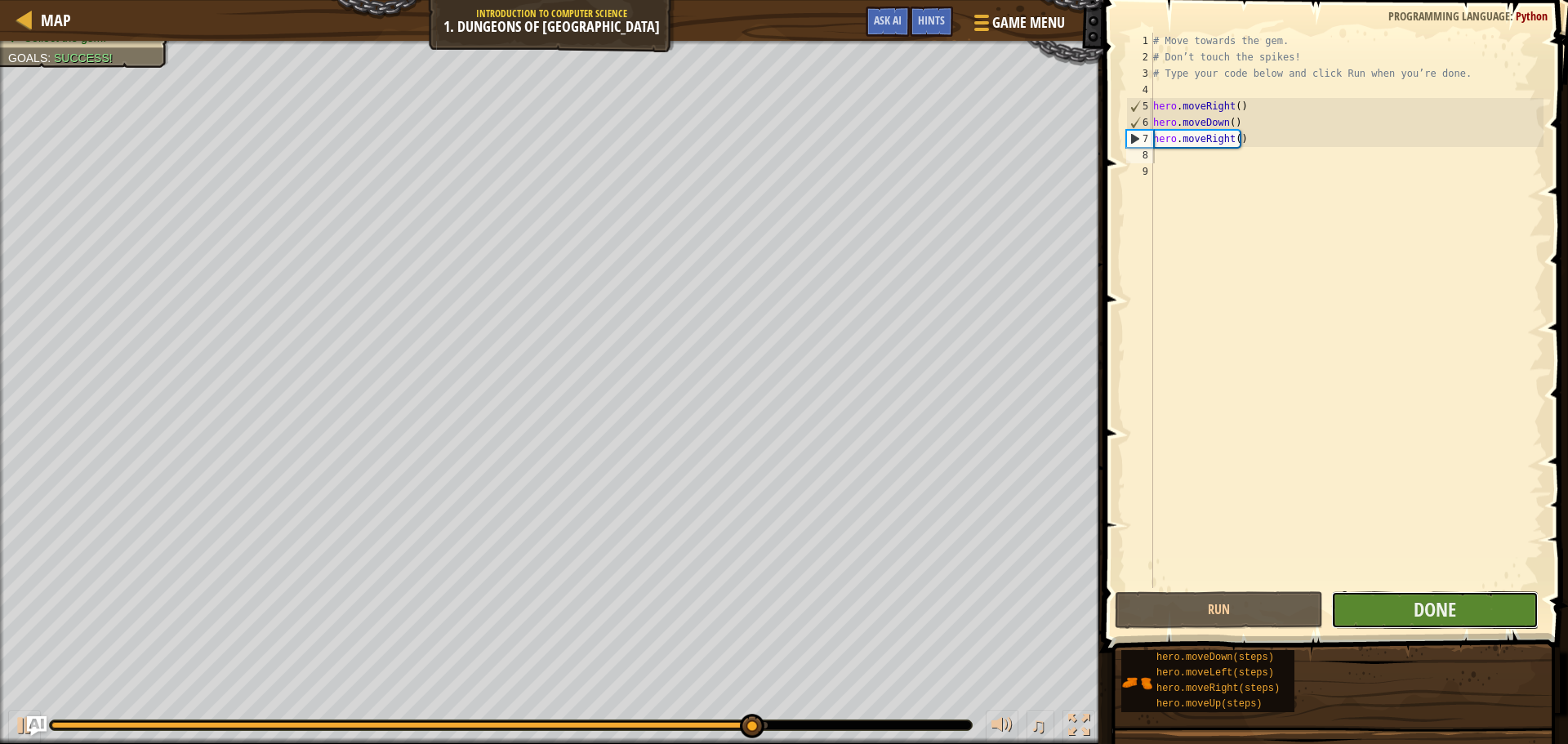
click at [1411, 611] on button "Done" at bounding box center [1434, 610] width 207 height 38
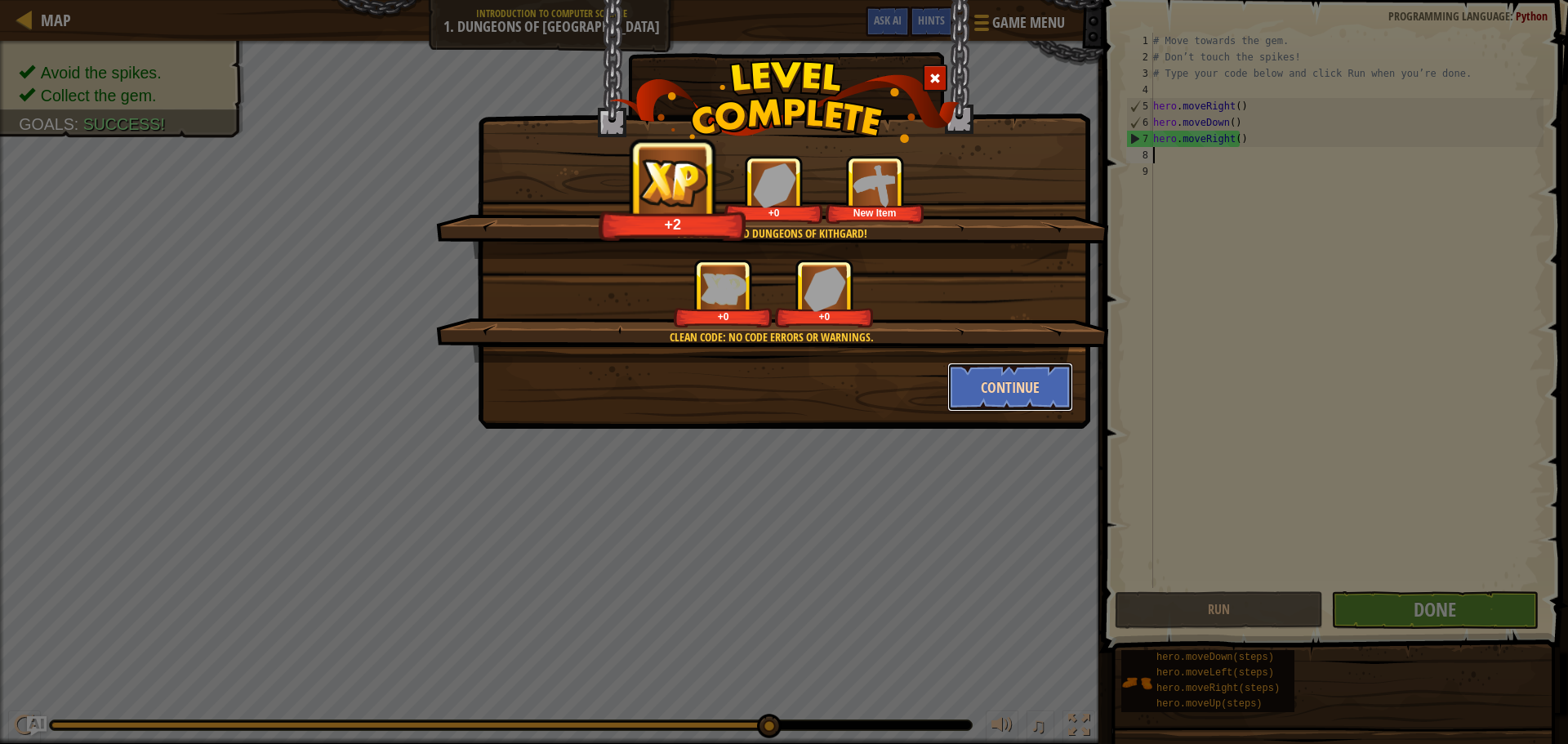
click at [1019, 379] on button "Continue" at bounding box center [1011, 387] width 127 height 49
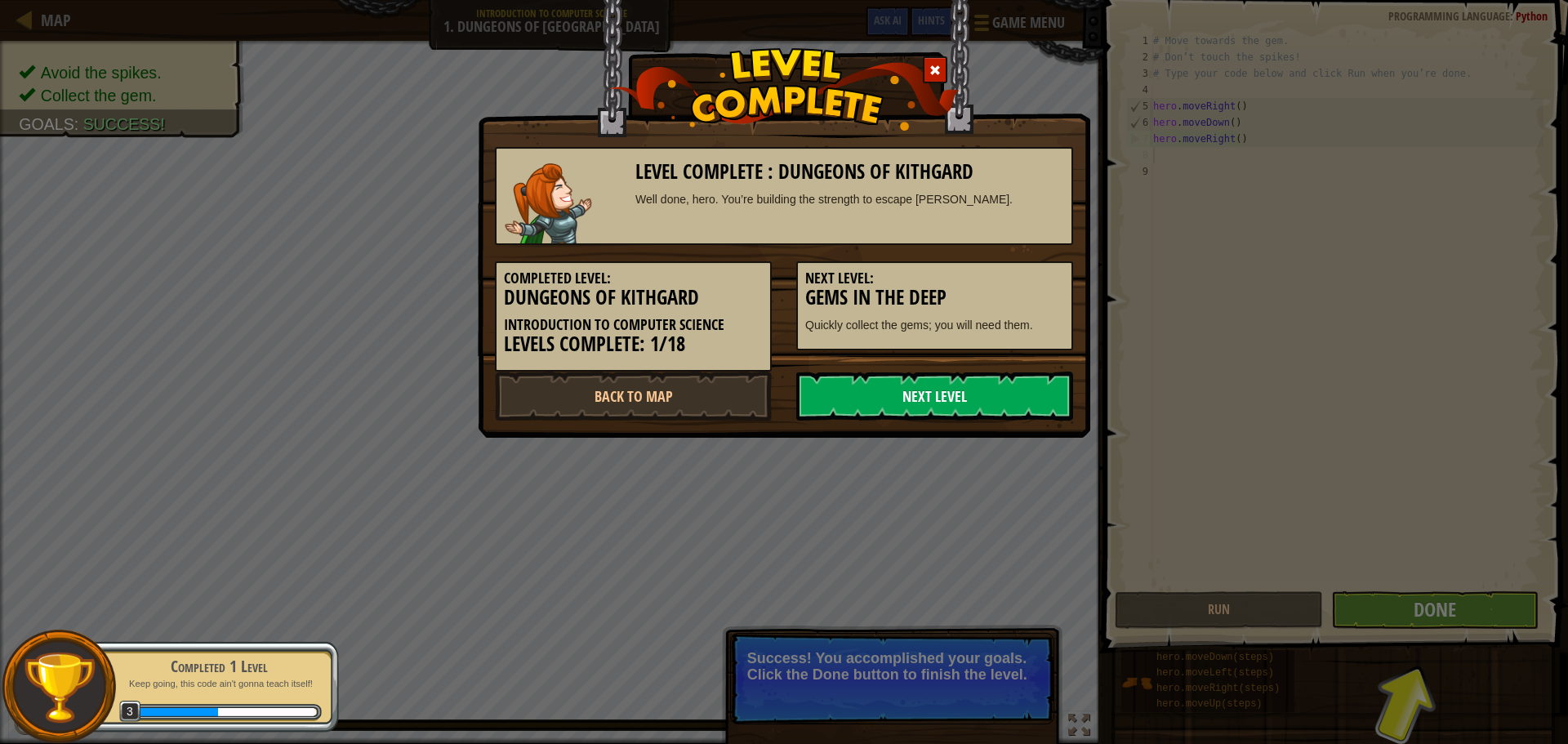
click at [1009, 387] on link "Next Level" at bounding box center [935, 396] width 277 height 49
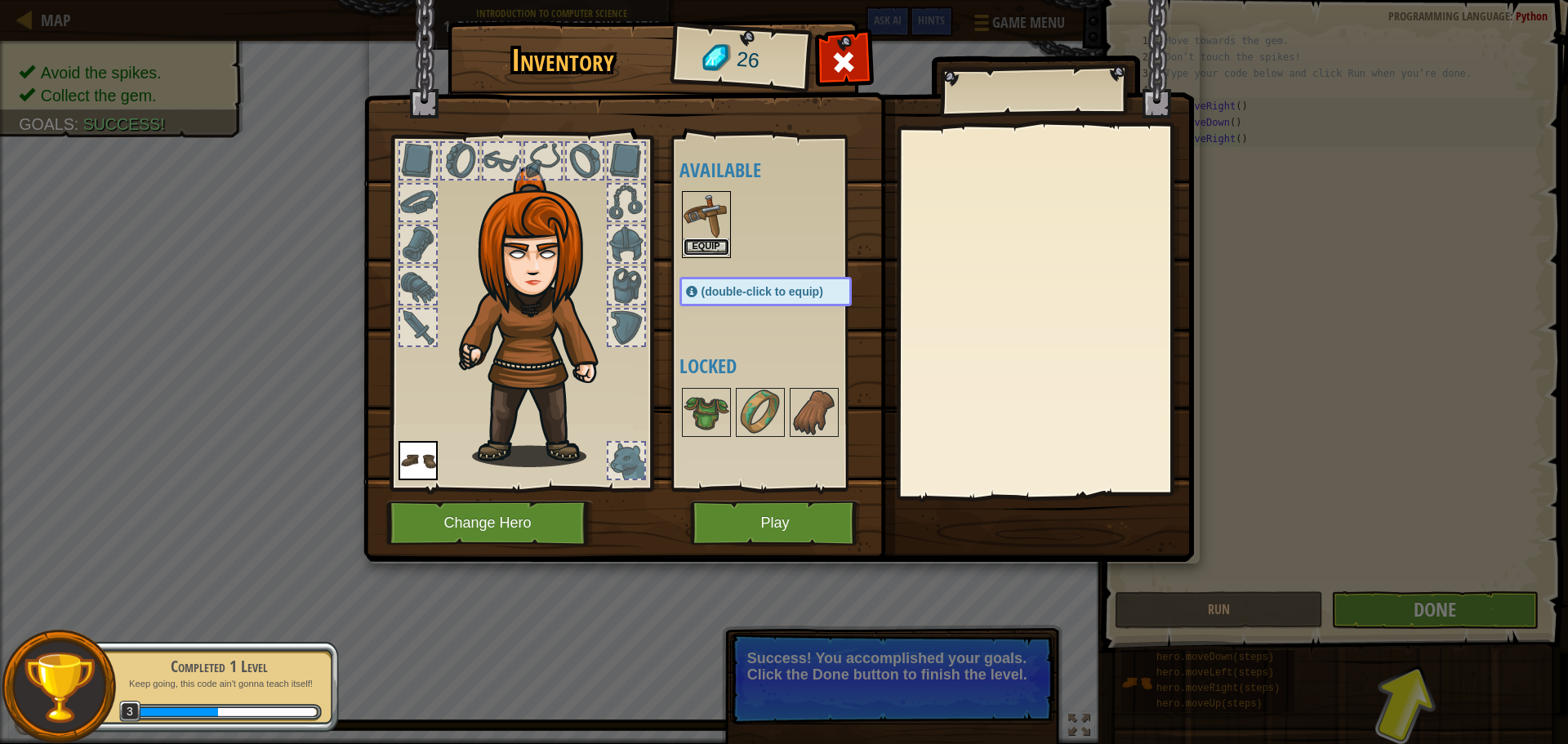
click at [722, 240] on button "Equip" at bounding box center [706, 247] width 46 height 17
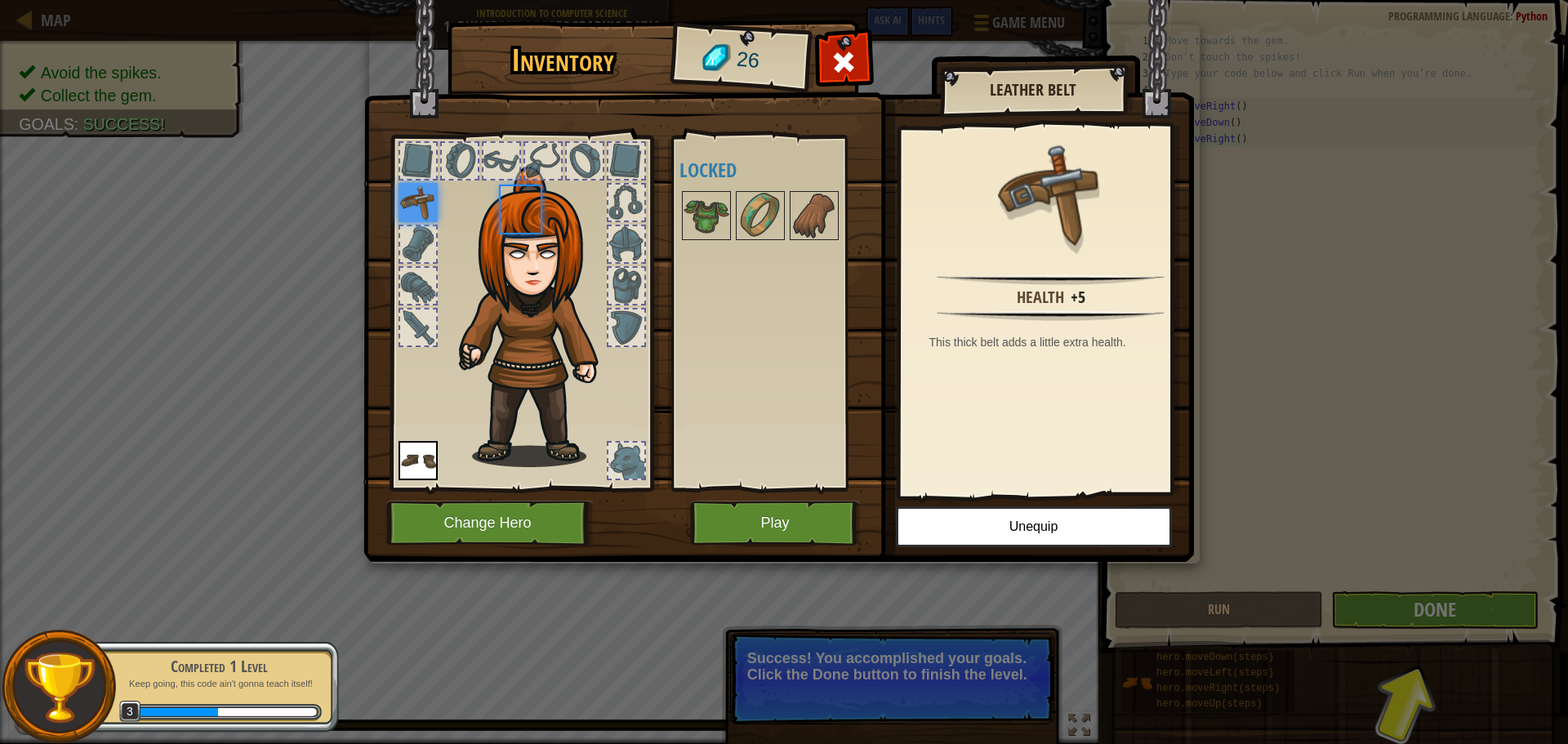
click at [722, 240] on div at bounding box center [781, 216] width 205 height 54
click at [735, 523] on button "Play" at bounding box center [775, 523] width 171 height 45
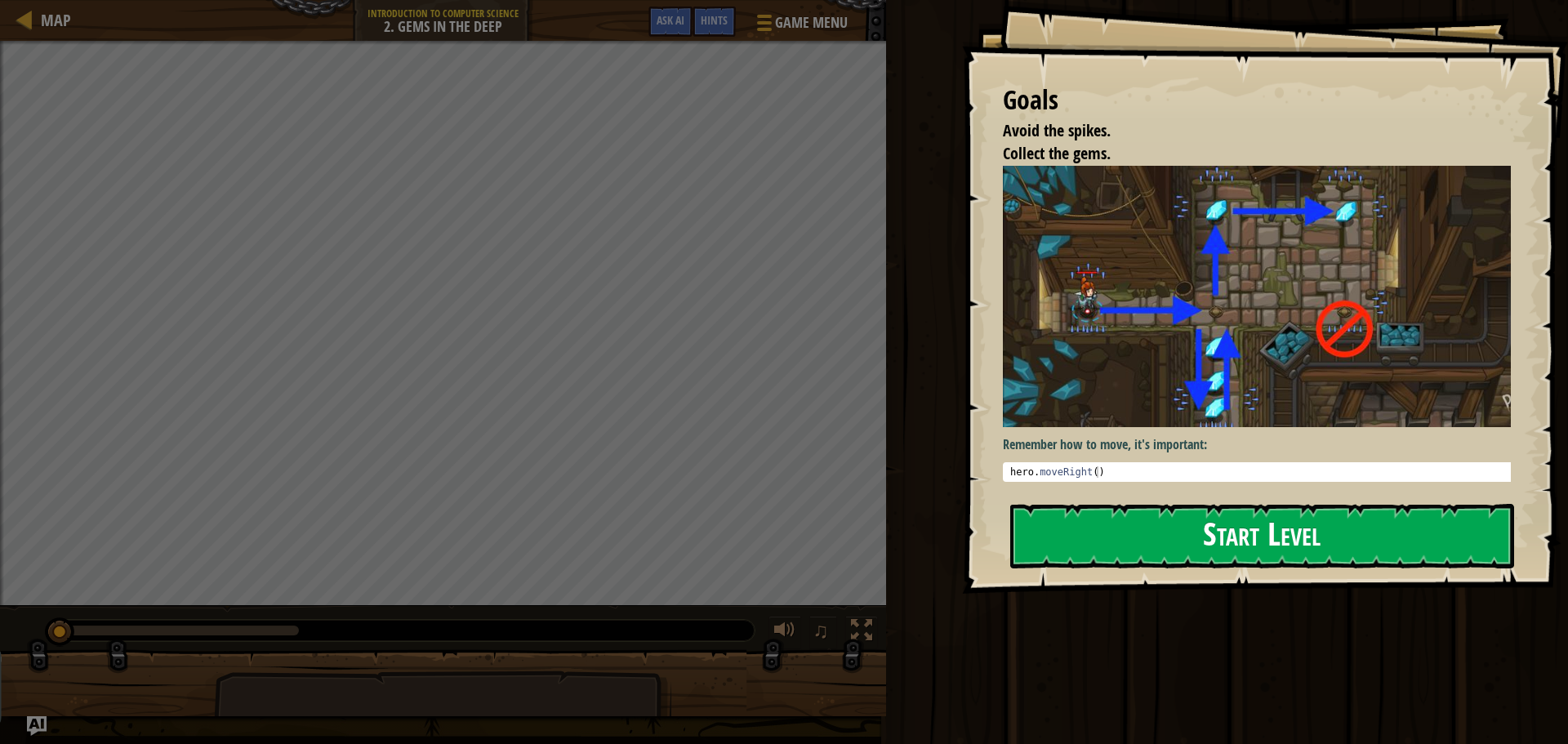
click at [1116, 307] on div "Goals Avoid the spikes. Collect the gems. Remember how to move, it's important:…" at bounding box center [1265, 297] width 606 height 594
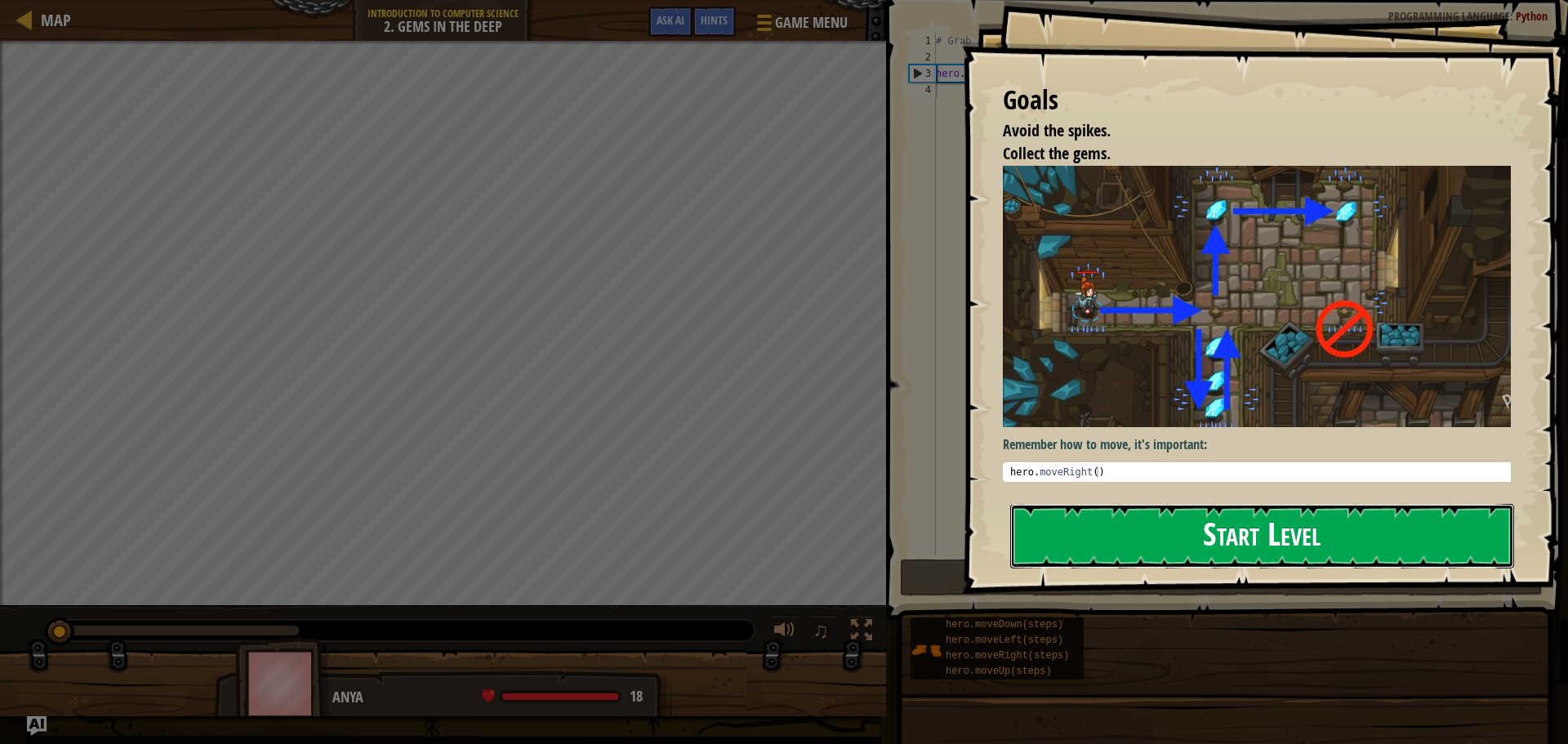
click at [1146, 513] on button "Start Level" at bounding box center [1261, 535] width 504 height 64
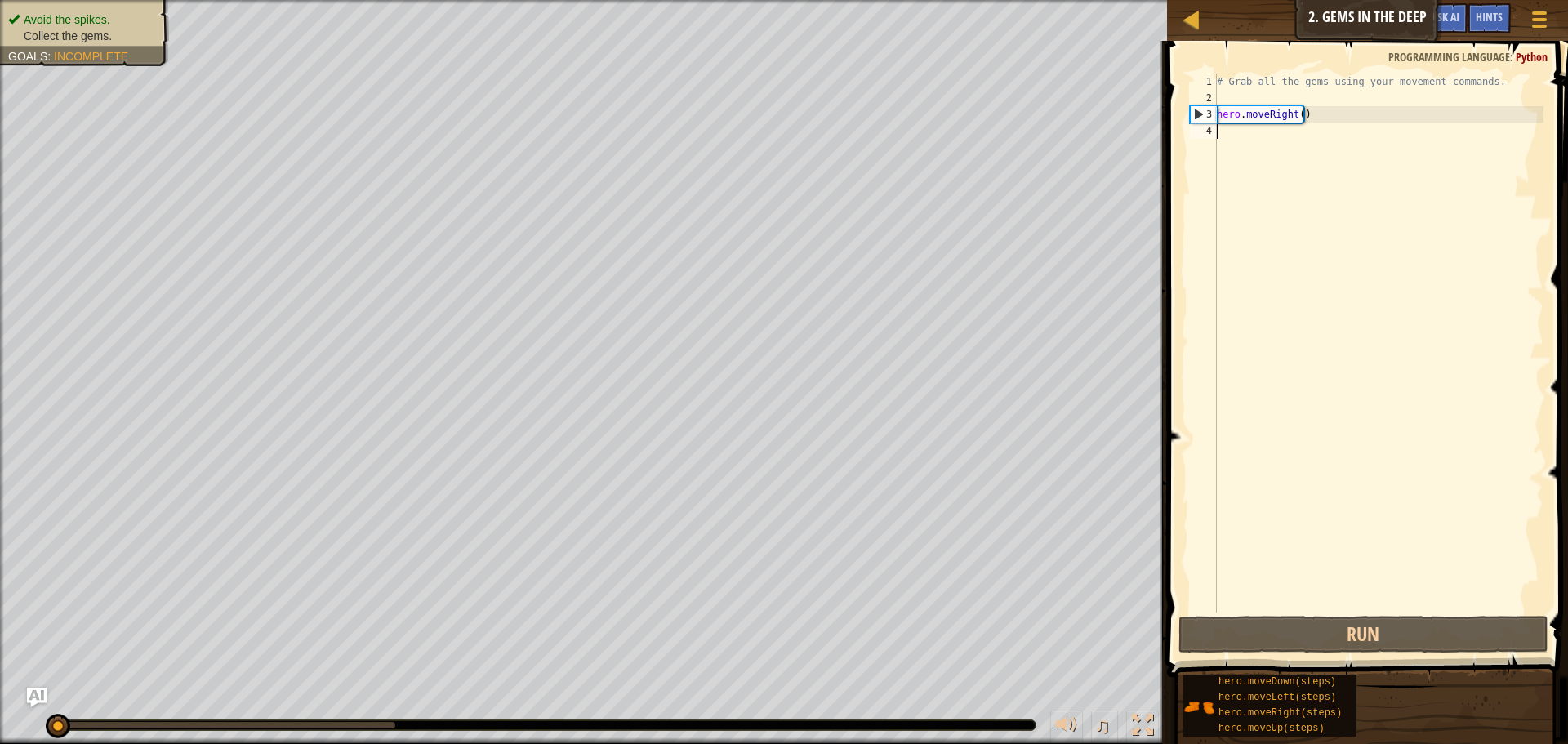
click at [1270, 165] on div "# Grab all the gems using your movement commands. hero . moveRight ( )" at bounding box center [1378, 359] width 330 height 571
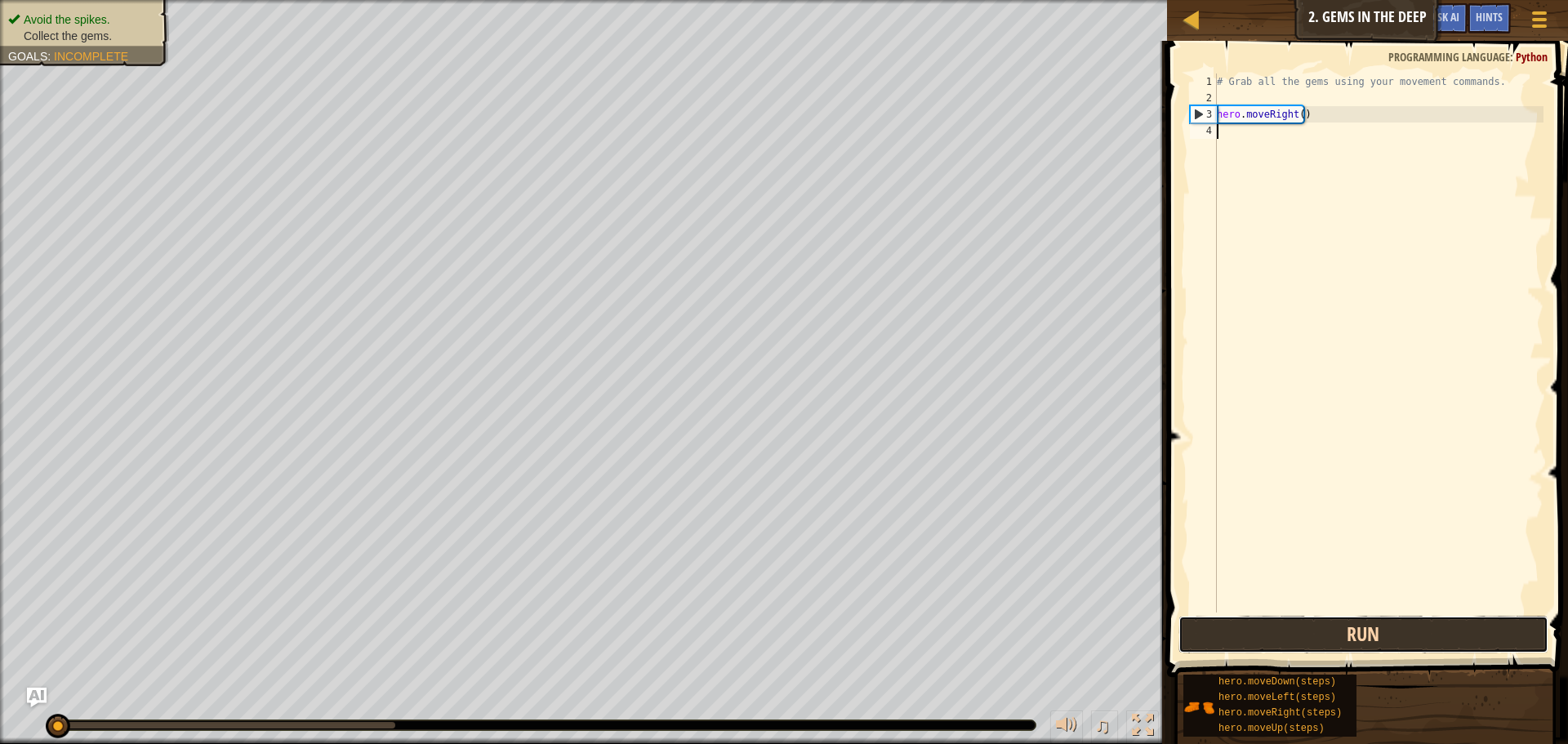
click at [1391, 633] on button "Run" at bounding box center [1363, 635] width 370 height 38
